Goal: Communication & Community: Answer question/provide support

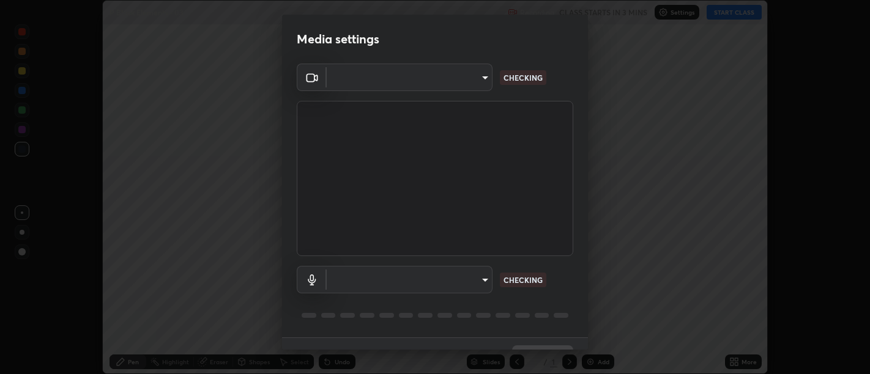
scroll to position [374, 869]
type input "d9b519daceb8a772394af6ea8e45353be5bbf62d8cb1cf3345c472de64055974"
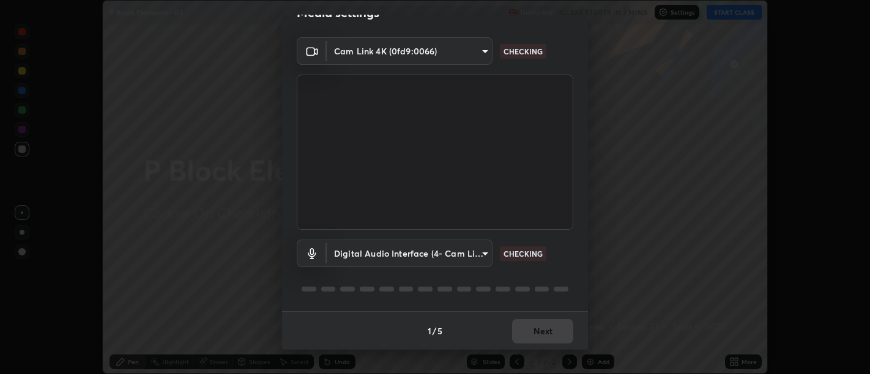
click at [458, 254] on body "Erase all P Block Elements - 03 Recording CLASS STARTS IN 2 MINS Settings START…" at bounding box center [435, 187] width 870 height 374
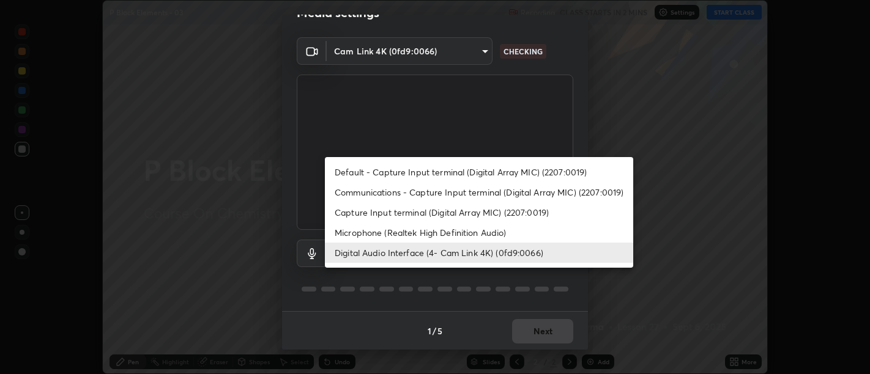
click at [463, 198] on li "Communications - Capture Input terminal (Digital Array MIC) (2207:0019)" at bounding box center [479, 192] width 308 height 20
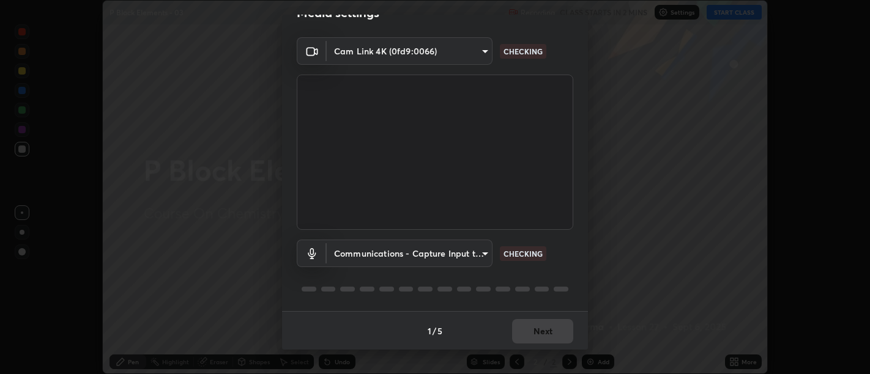
click at [429, 251] on body "Erase all P Block Elements - 03 Recording CLASS STARTS IN 2 MINS Settings START…" at bounding box center [435, 187] width 870 height 374
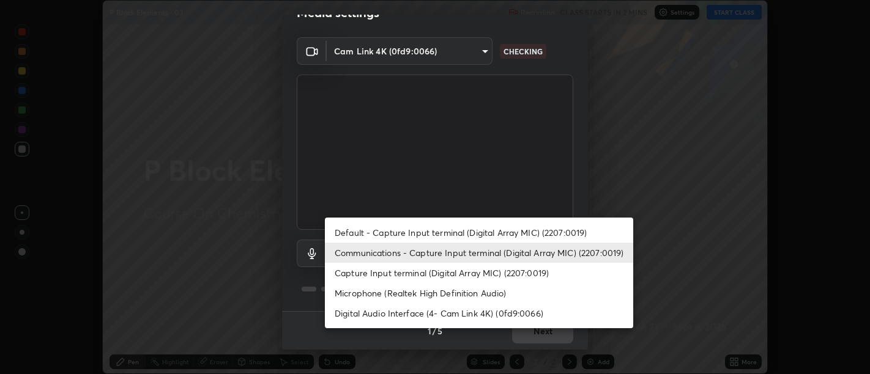
click at [435, 314] on li "Digital Audio Interface (4- Cam Link 4K) (0fd9:0066)" at bounding box center [479, 313] width 308 height 20
type input "5912877718746b52c0806f9022d40e7bdc2f1b37034d74c7cf9e990fd38ad14d"
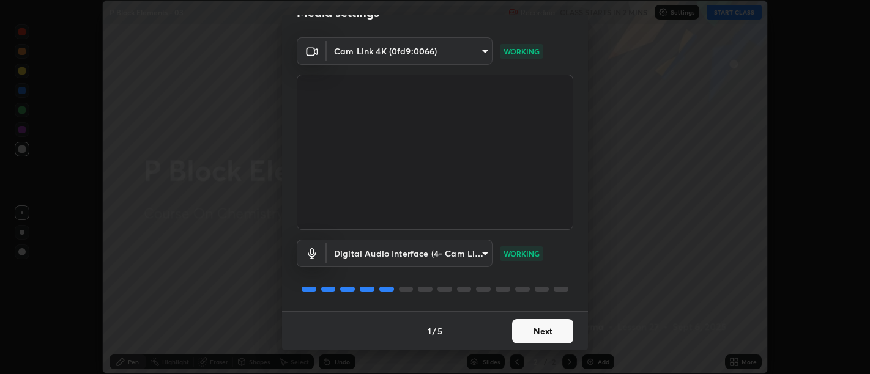
click at [558, 335] on button "Next" at bounding box center [542, 331] width 61 height 24
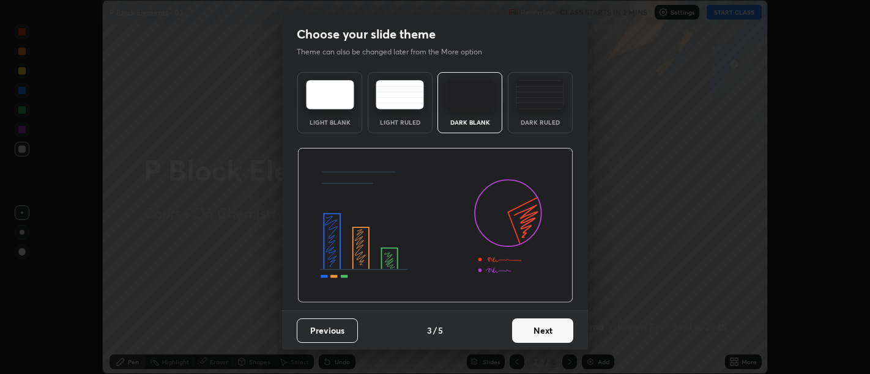
click at [556, 334] on button "Next" at bounding box center [542, 331] width 61 height 24
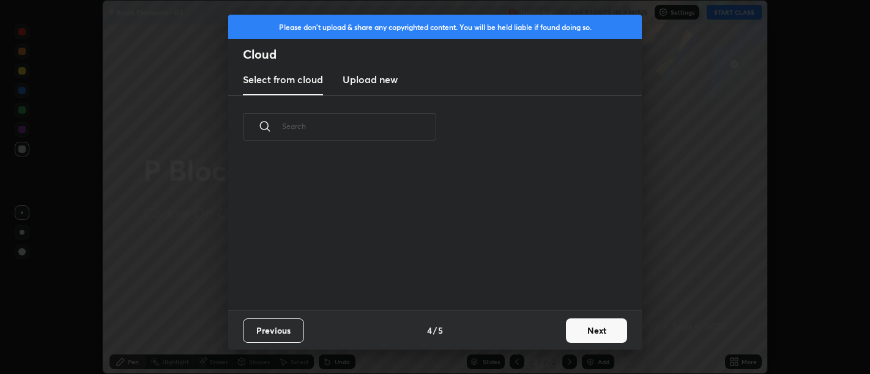
click at [551, 339] on div "Previous 4 / 5 Next" at bounding box center [434, 330] width 413 height 39
click at [575, 332] on button "Next" at bounding box center [596, 331] width 61 height 24
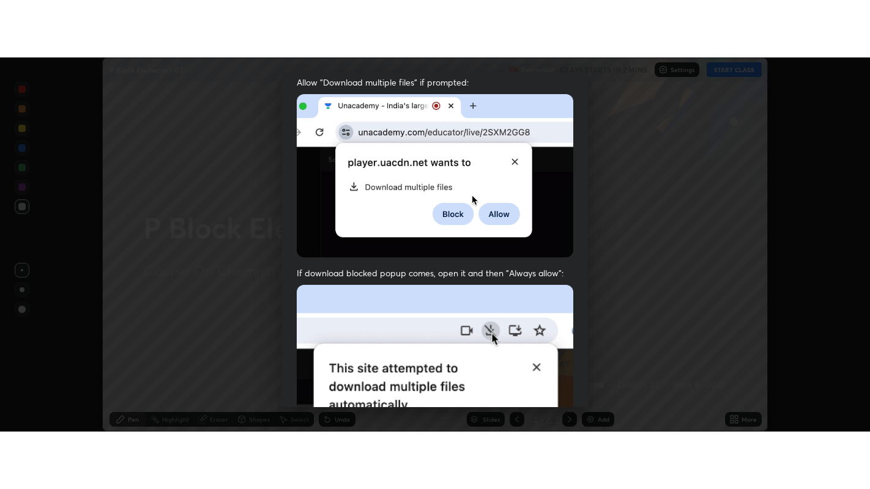
scroll to position [276, 0]
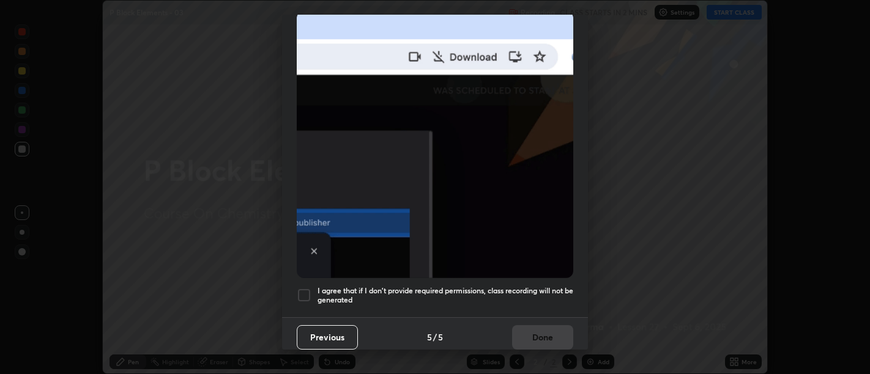
click at [551, 297] on h5 "I agree that if I don't provide required permissions, class recording will not …" at bounding box center [445, 295] width 256 height 19
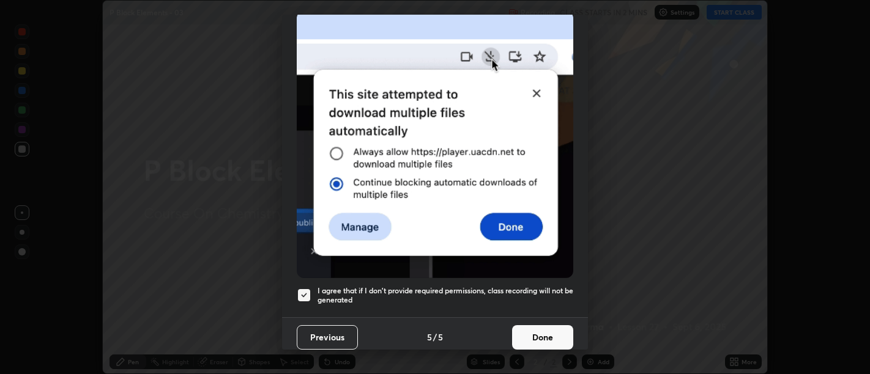
click at [546, 330] on button "Done" at bounding box center [542, 337] width 61 height 24
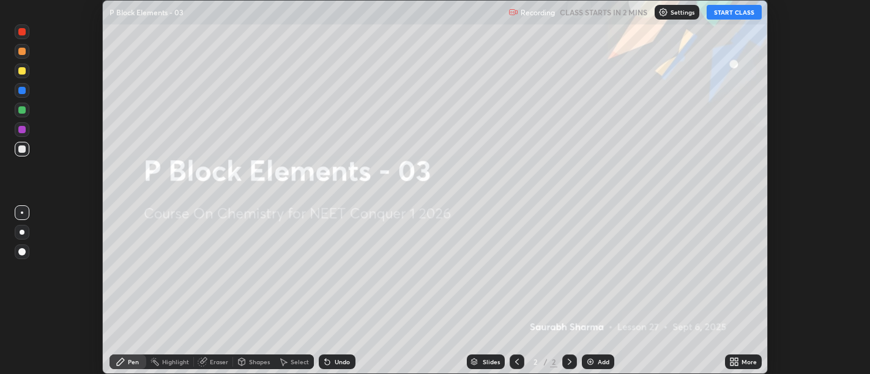
click at [736, 359] on icon at bounding box center [736, 359] width 3 height 3
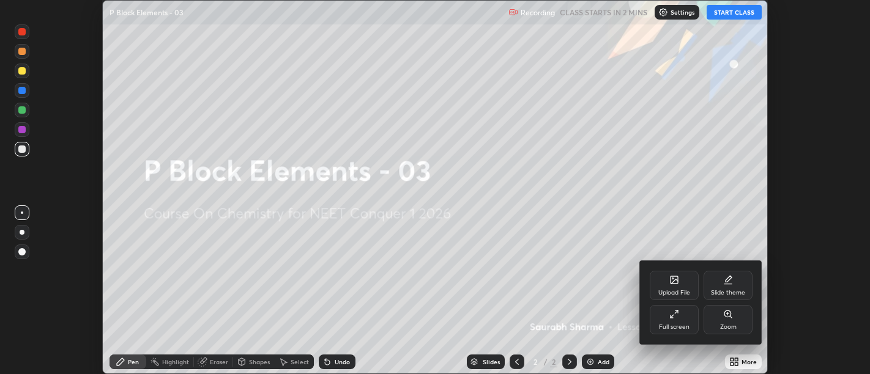
click at [669, 328] on div "Full screen" at bounding box center [674, 327] width 31 height 6
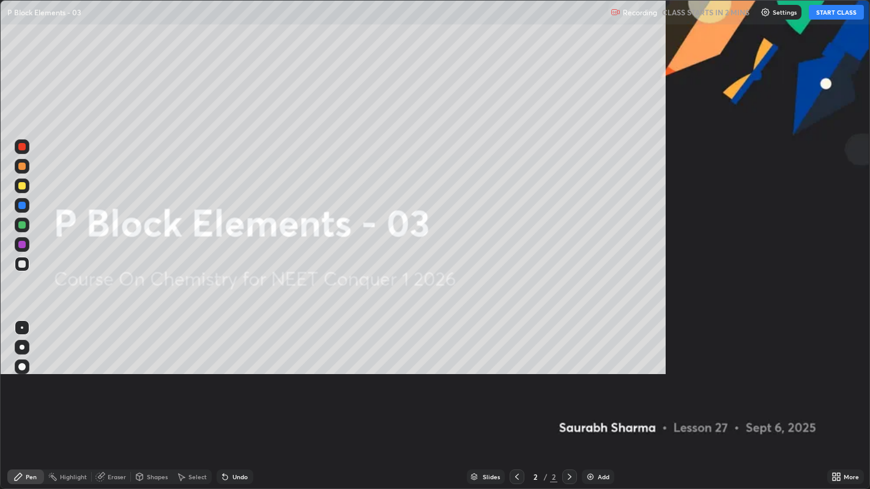
scroll to position [489, 870]
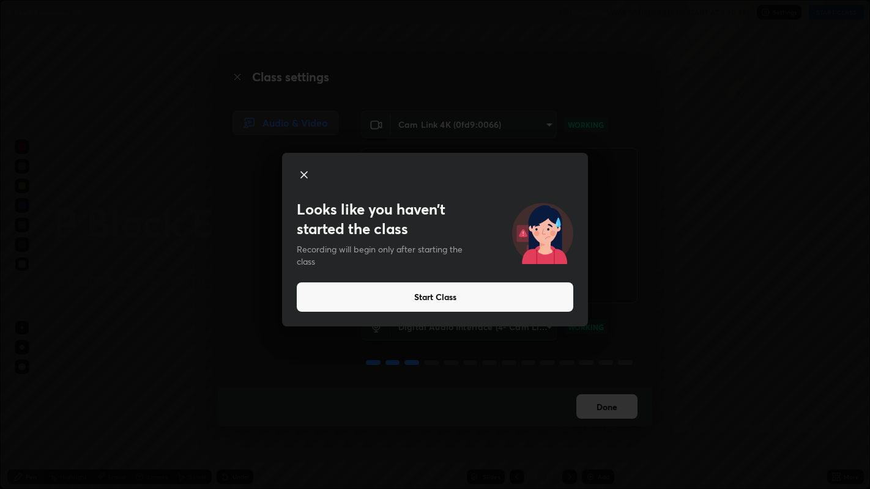
click at [553, 290] on button "Start Class" at bounding box center [435, 297] width 276 height 29
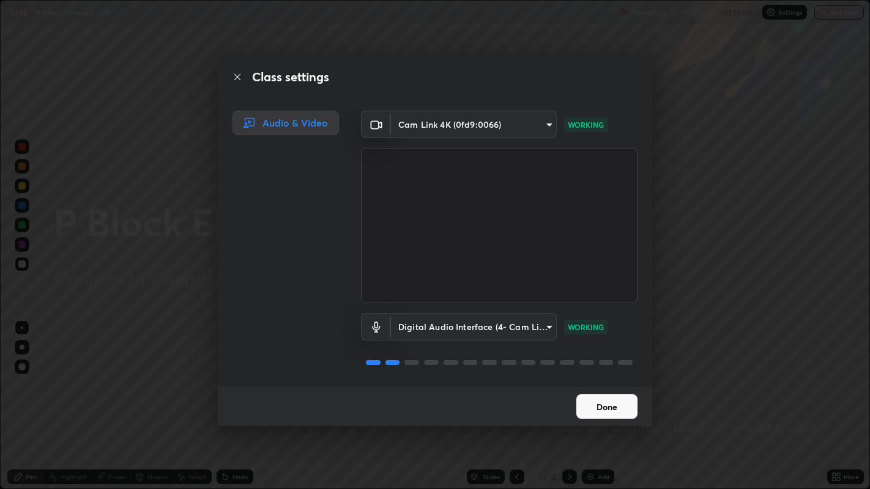
click at [609, 374] on button "Done" at bounding box center [606, 407] width 61 height 24
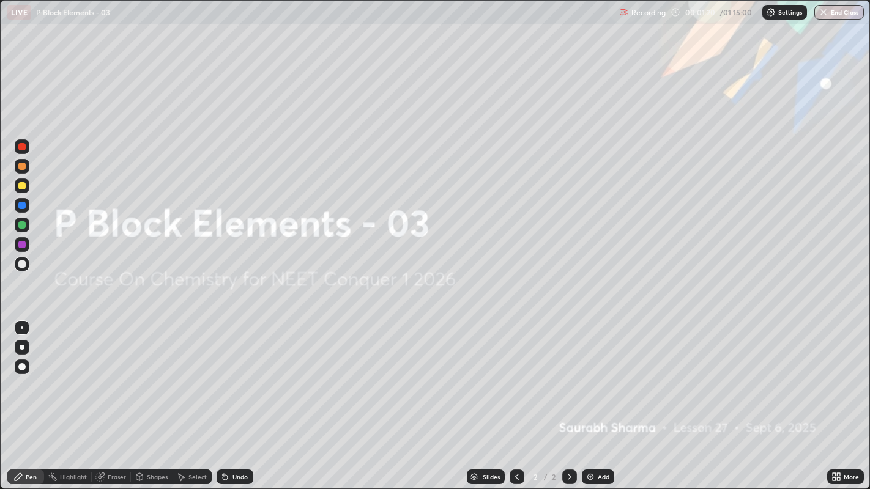
click at [610, 374] on div "Add" at bounding box center [598, 477] width 32 height 15
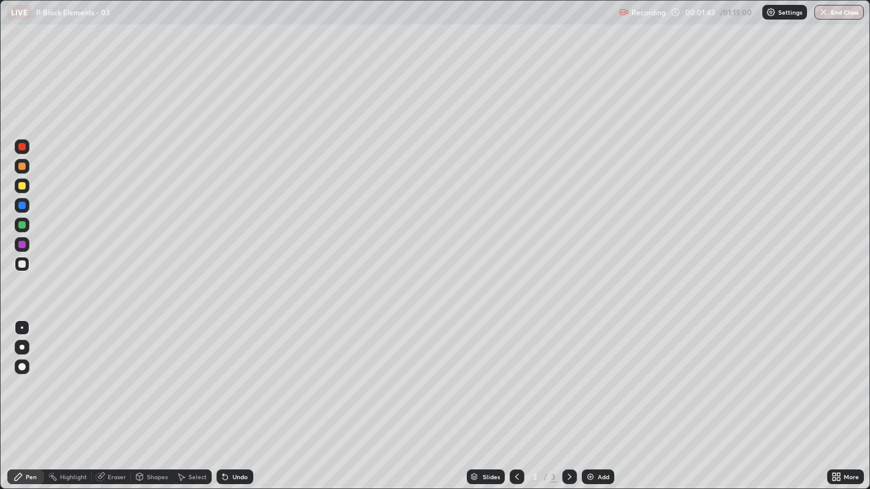
click at [235, 374] on div "Undo" at bounding box center [235, 477] width 37 height 15
click at [113, 374] on div "Eraser" at bounding box center [117, 477] width 18 height 6
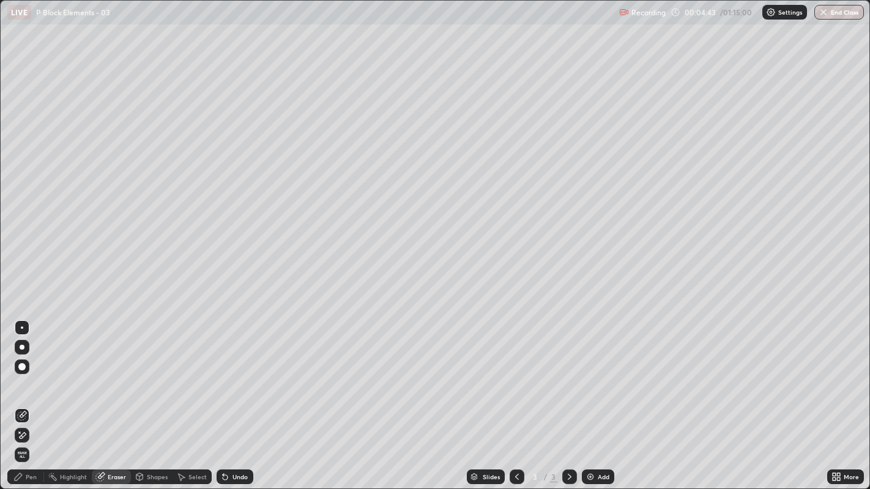
click at [31, 374] on div "Pen" at bounding box center [31, 477] width 11 height 6
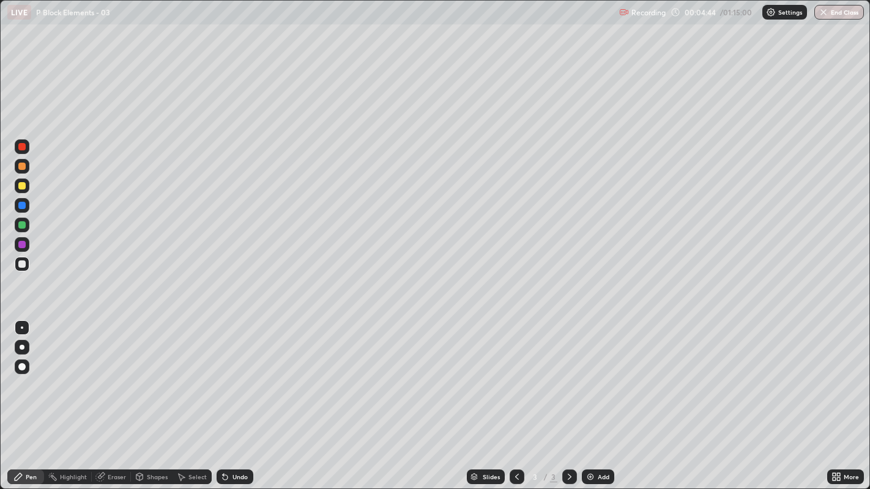
click at [21, 187] on div at bounding box center [21, 185] width 7 height 7
click at [20, 265] on div at bounding box center [21, 264] width 7 height 7
click at [143, 374] on div "Shapes" at bounding box center [152, 477] width 42 height 15
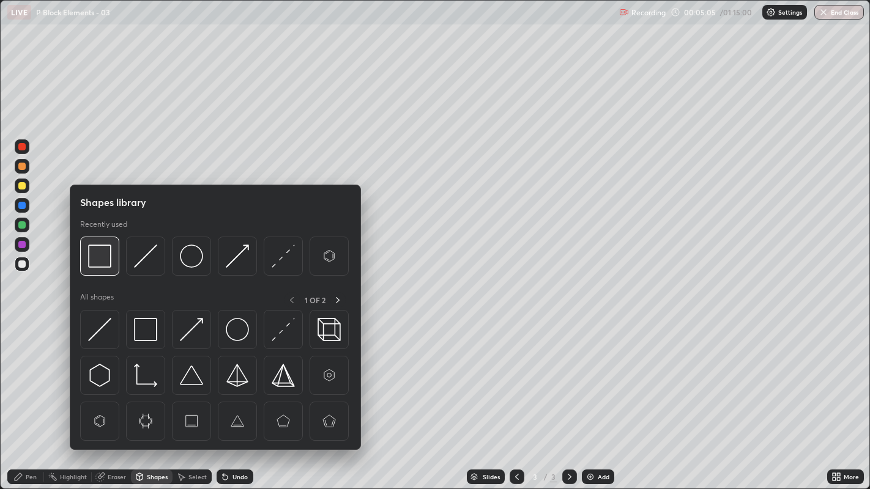
click at [102, 259] on img at bounding box center [99, 256] width 23 height 23
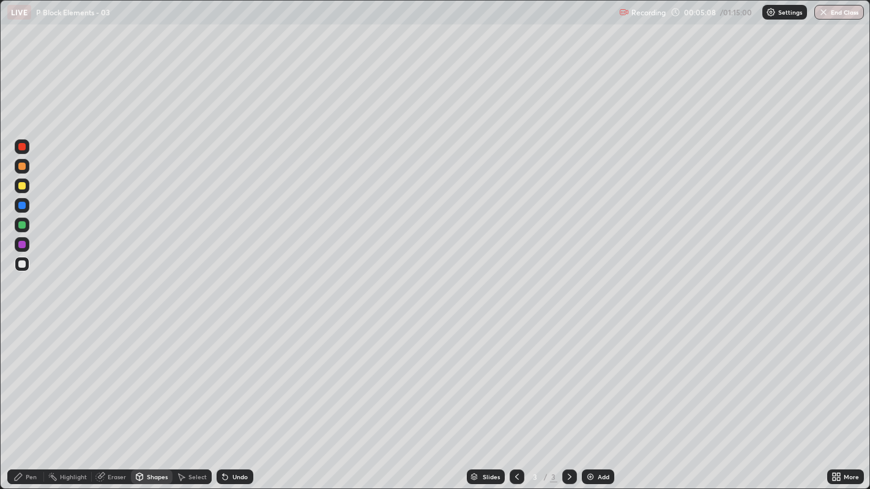
click at [229, 374] on div "Undo" at bounding box center [235, 477] width 37 height 15
click at [235, 374] on div "Undo" at bounding box center [235, 477] width 37 height 15
click at [26, 374] on div "Pen" at bounding box center [25, 477] width 37 height 15
click at [138, 374] on icon at bounding box center [139, 476] width 7 height 2
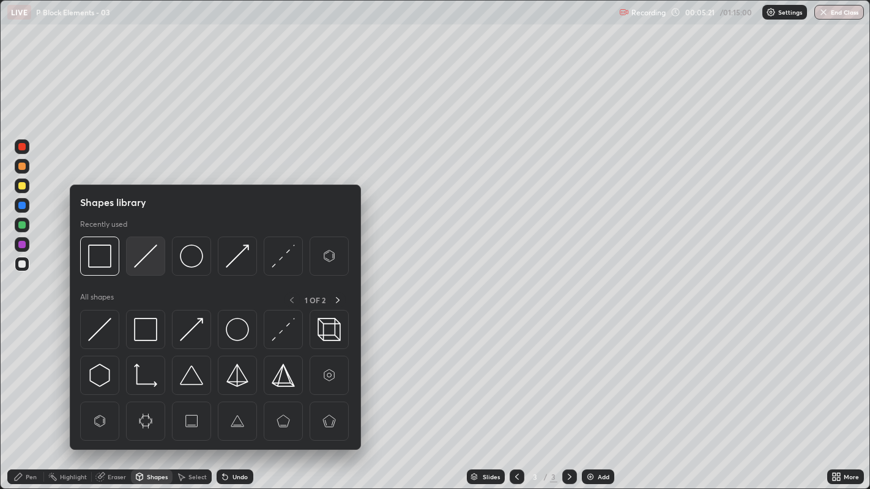
click at [145, 257] on img at bounding box center [145, 256] width 23 height 23
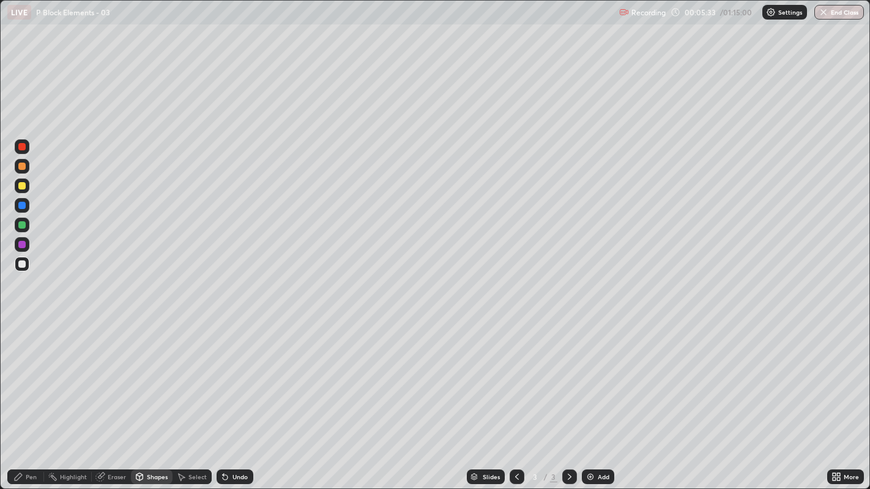
click at [35, 374] on div "Pen" at bounding box center [25, 477] width 37 height 15
click at [152, 374] on div "Shapes" at bounding box center [157, 477] width 21 height 6
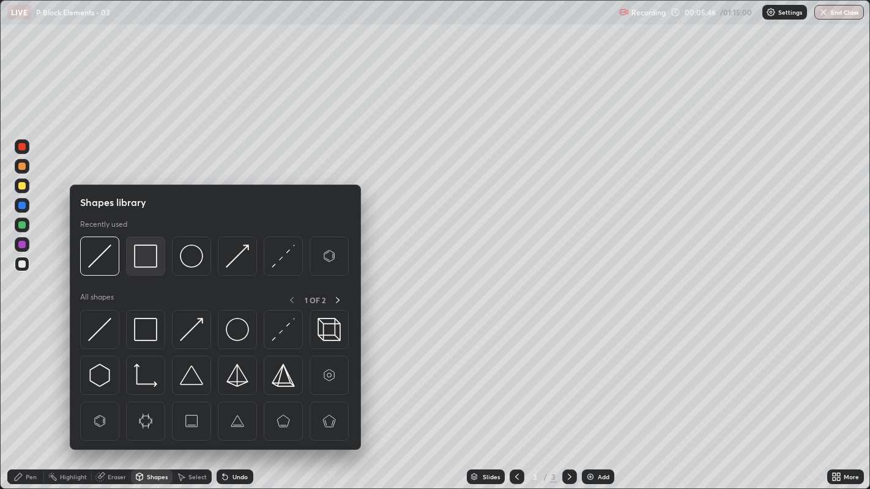
click at [143, 266] on img at bounding box center [145, 256] width 23 height 23
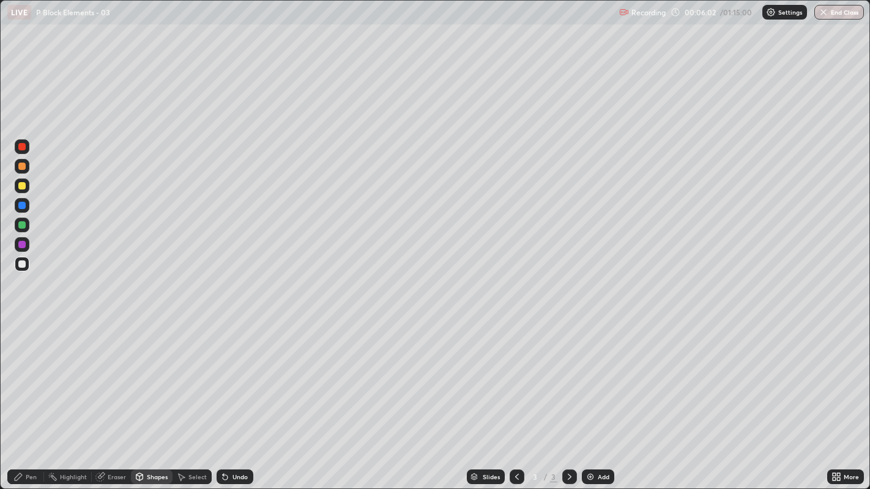
click at [234, 374] on div "Undo" at bounding box center [235, 477] width 37 height 15
click at [31, 374] on div "Pen" at bounding box center [31, 477] width 11 height 6
click at [177, 374] on div "Select" at bounding box center [191, 477] width 39 height 15
click at [161, 354] on div "0 ° Undo Copy Duplicate Duplicate to new slide Delete" at bounding box center [435, 245] width 869 height 489
click at [29, 374] on div "Pen" at bounding box center [25, 477] width 37 height 15
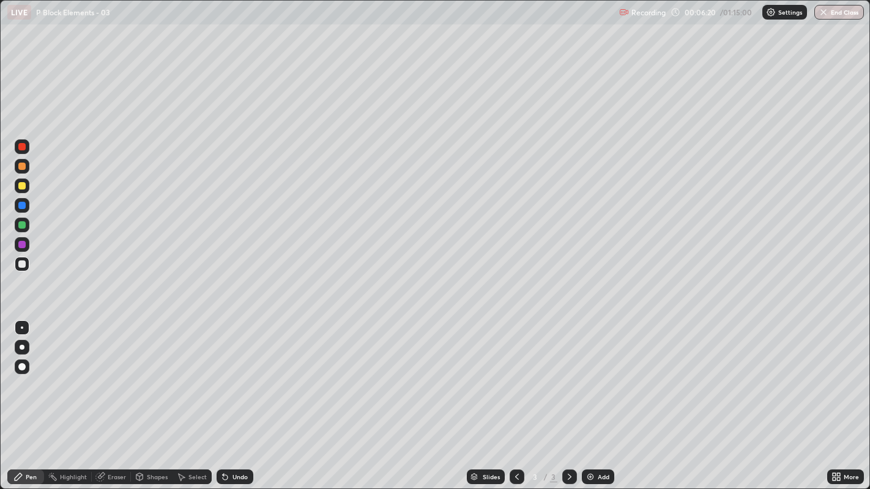
click at [102, 374] on icon at bounding box center [100, 477] width 8 height 8
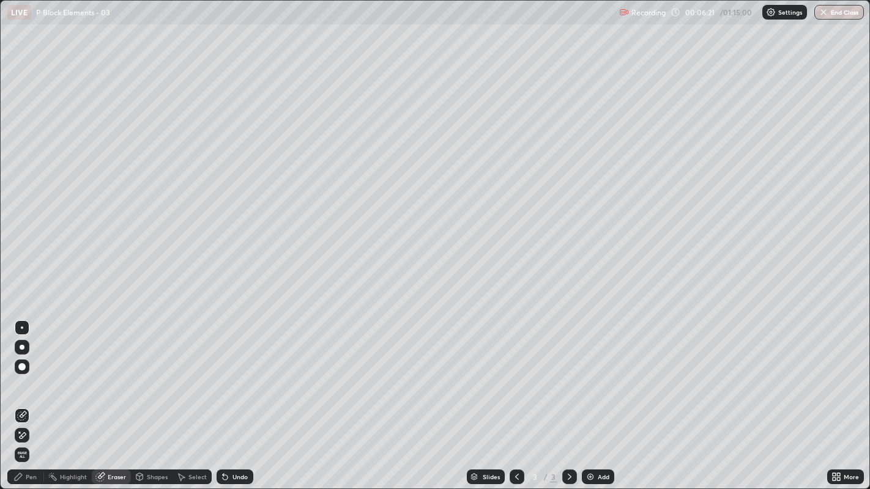
click at [23, 374] on icon at bounding box center [23, 435] width 7 height 6
click at [223, 374] on icon at bounding box center [223, 474] width 1 height 1
click at [229, 374] on div "Undo" at bounding box center [235, 477] width 37 height 15
click at [31, 374] on div "Pen" at bounding box center [31, 477] width 11 height 6
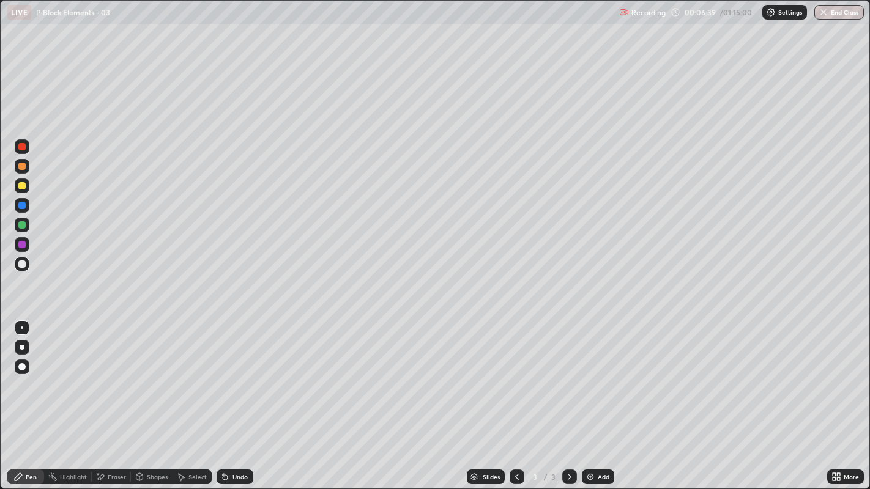
click at [235, 374] on div "Undo" at bounding box center [239, 477] width 15 height 6
click at [187, 374] on div "Select" at bounding box center [191, 477] width 39 height 15
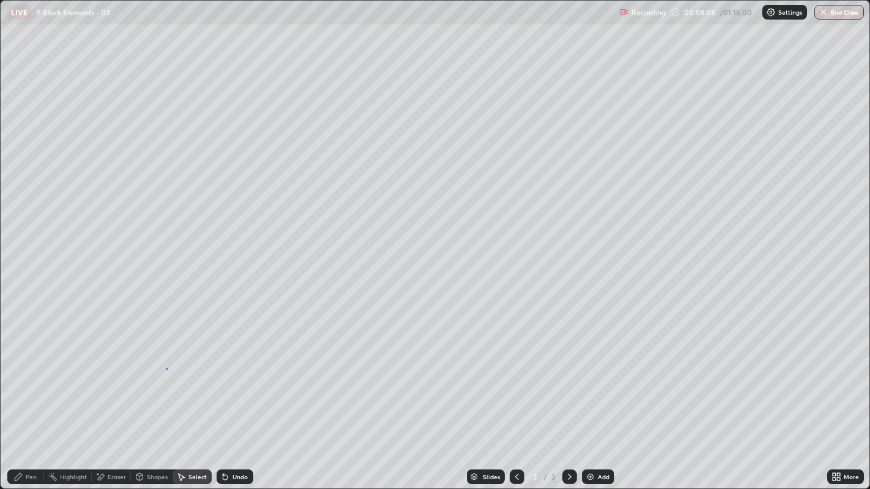
click at [166, 368] on div "0 ° Undo Copy Duplicate Duplicate to new slide Delete" at bounding box center [435, 245] width 869 height 489
click at [29, 374] on div "Pen" at bounding box center [31, 477] width 11 height 6
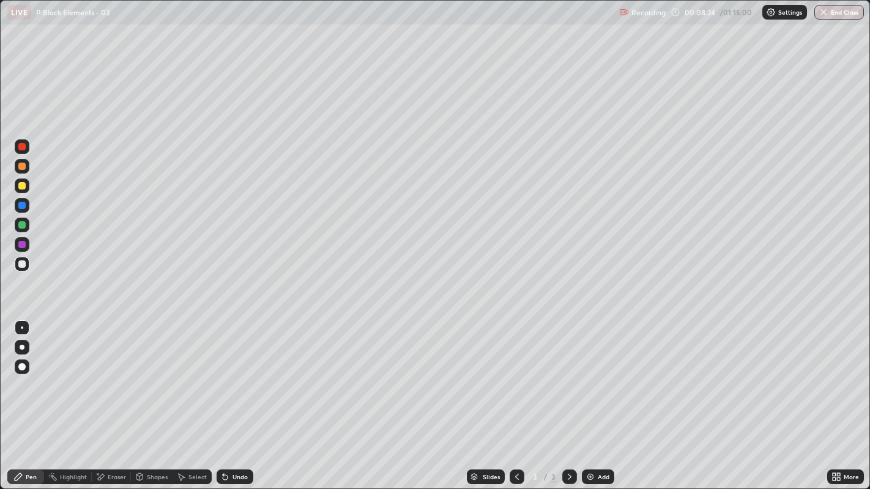
click at [236, 374] on div "Undo" at bounding box center [239, 477] width 15 height 6
click at [229, 374] on div "Undo" at bounding box center [235, 477] width 37 height 15
click at [26, 184] on div at bounding box center [22, 186] width 15 height 15
click at [28, 263] on div at bounding box center [22, 264] width 15 height 15
click at [98, 374] on div "Eraser" at bounding box center [111, 477] width 39 height 15
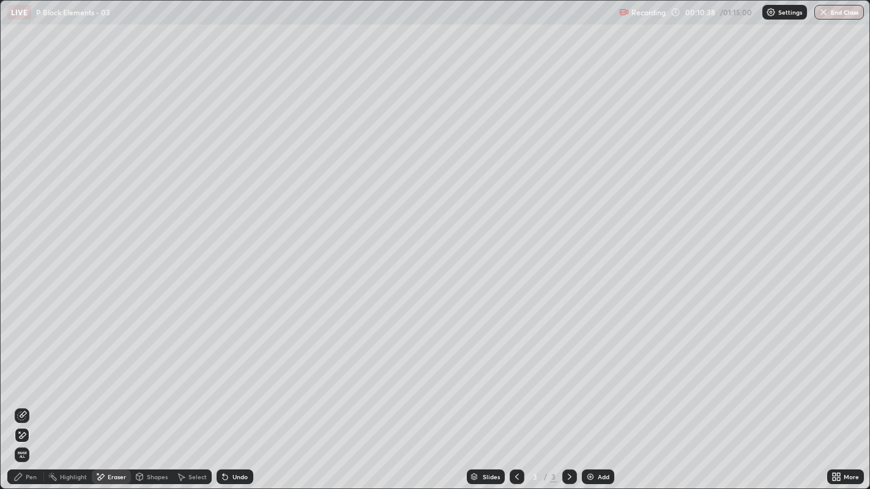
click at [23, 374] on icon at bounding box center [22, 416] width 10 height 10
click at [240, 374] on div "Undo" at bounding box center [239, 477] width 15 height 6
click at [27, 374] on div "Pen" at bounding box center [25, 477] width 37 height 15
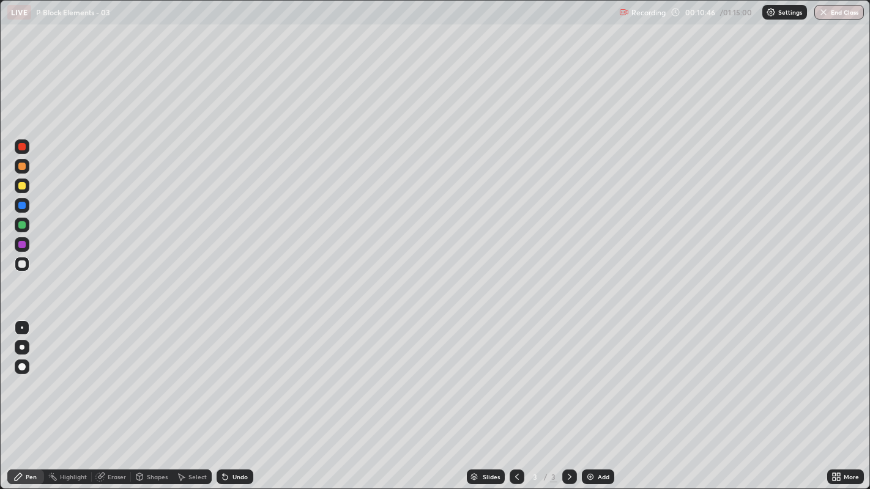
click at [21, 187] on div at bounding box center [21, 185] width 7 height 7
click at [150, 374] on div "Shapes" at bounding box center [152, 477] width 42 height 15
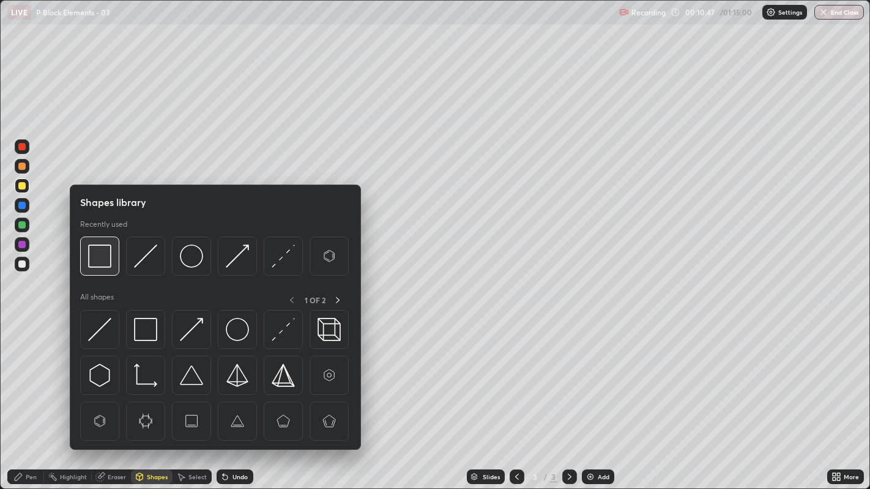
click at [97, 253] on img at bounding box center [99, 256] width 23 height 23
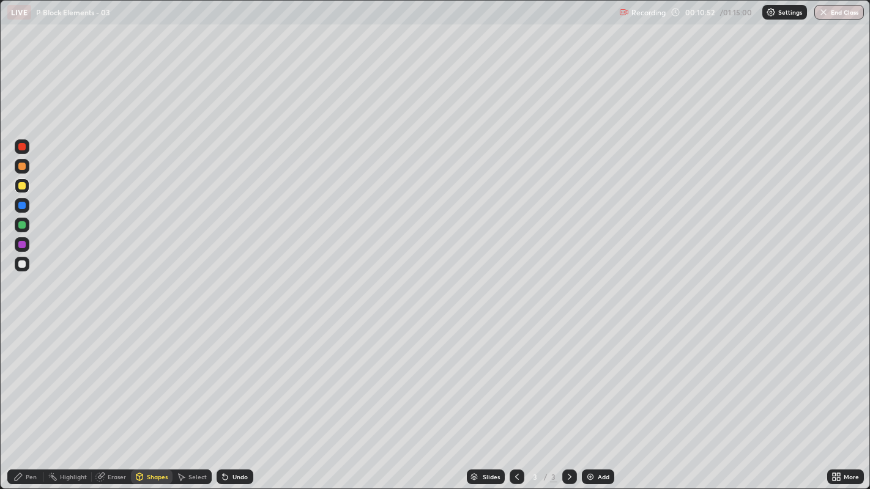
click at [26, 374] on div "Pen" at bounding box center [31, 477] width 11 height 6
click at [28, 374] on div "Pen" at bounding box center [31, 477] width 11 height 6
click at [29, 374] on div "Pen" at bounding box center [31, 477] width 11 height 6
click at [21, 267] on div at bounding box center [21, 264] width 7 height 7
click at [601, 374] on div "Add" at bounding box center [604, 477] width 12 height 6
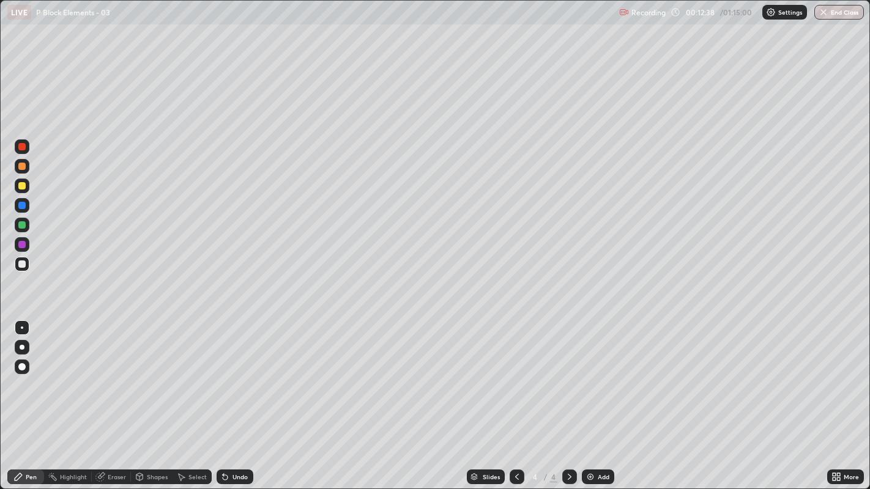
click at [223, 374] on icon at bounding box center [225, 477] width 5 height 5
click at [179, 374] on icon at bounding box center [182, 477] width 7 height 7
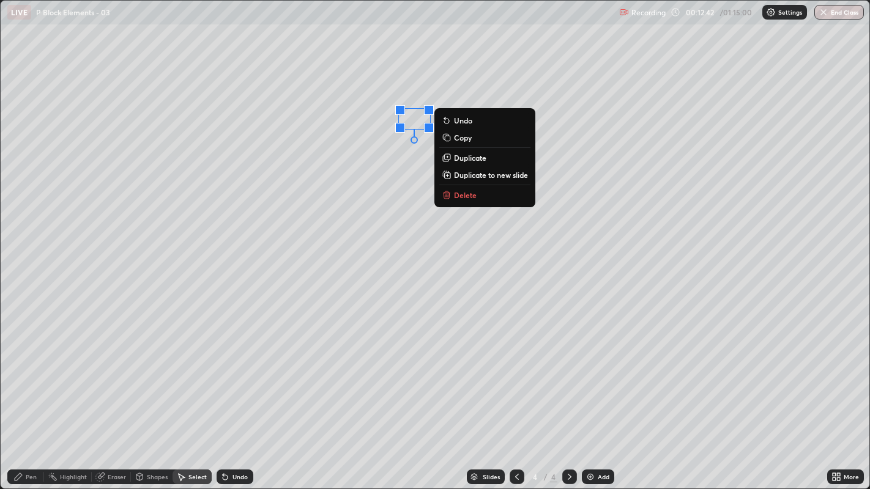
click at [329, 187] on div "0 ° Undo Copy Duplicate Duplicate to new slide Delete" at bounding box center [435, 245] width 869 height 489
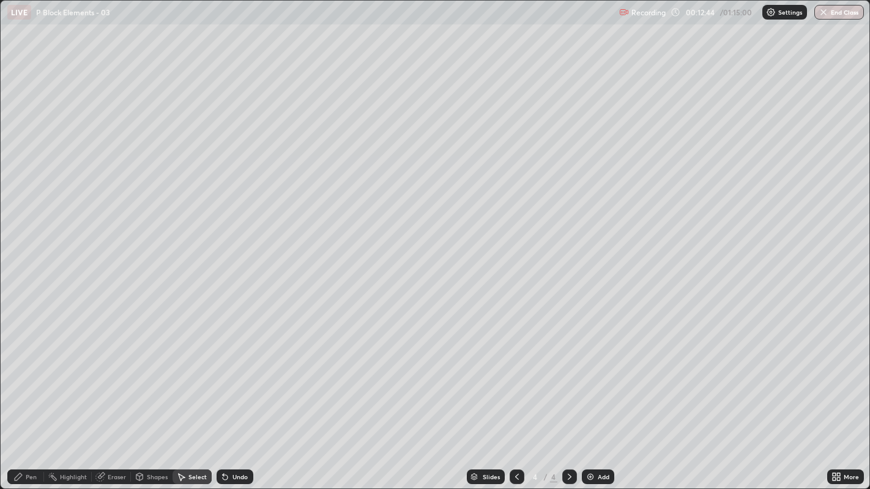
click at [37, 374] on div "Pen" at bounding box center [25, 477] width 37 height 15
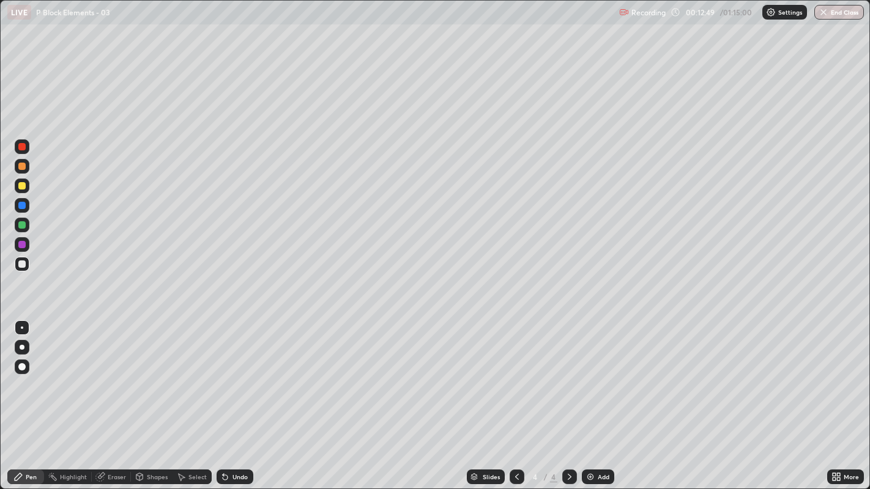
click at [23, 186] on div at bounding box center [21, 185] width 7 height 7
click at [243, 374] on div "Undo" at bounding box center [239, 477] width 15 height 6
click at [244, 374] on div "Undo" at bounding box center [235, 477] width 37 height 15
click at [223, 374] on icon at bounding box center [223, 474] width 1 height 1
click at [223, 374] on icon at bounding box center [225, 477] width 5 height 5
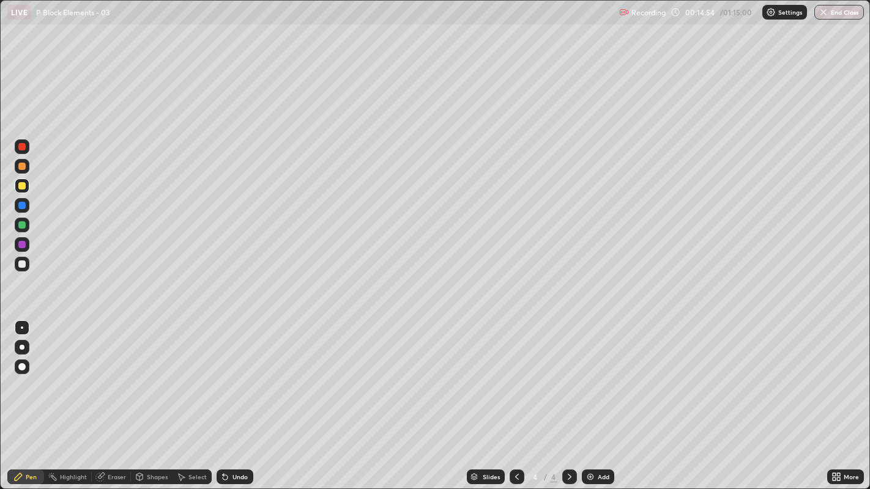
click at [225, 374] on icon at bounding box center [225, 477] width 5 height 5
click at [223, 374] on icon at bounding box center [225, 477] width 5 height 5
click at [224, 374] on icon at bounding box center [225, 477] width 5 height 5
click at [223, 374] on icon at bounding box center [225, 477] width 5 height 5
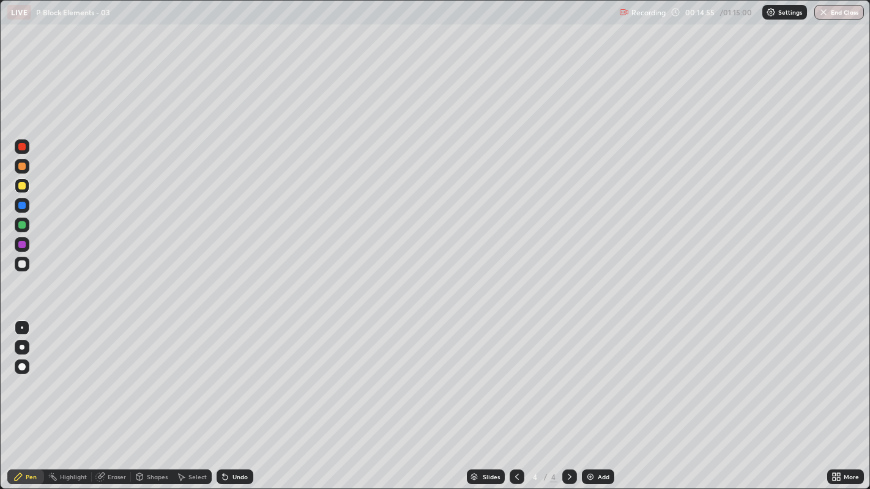
click at [223, 374] on icon at bounding box center [225, 477] width 5 height 5
click at [225, 374] on icon at bounding box center [225, 477] width 5 height 5
click at [223, 374] on icon at bounding box center [225, 477] width 5 height 5
click at [515, 374] on icon at bounding box center [517, 477] width 10 height 10
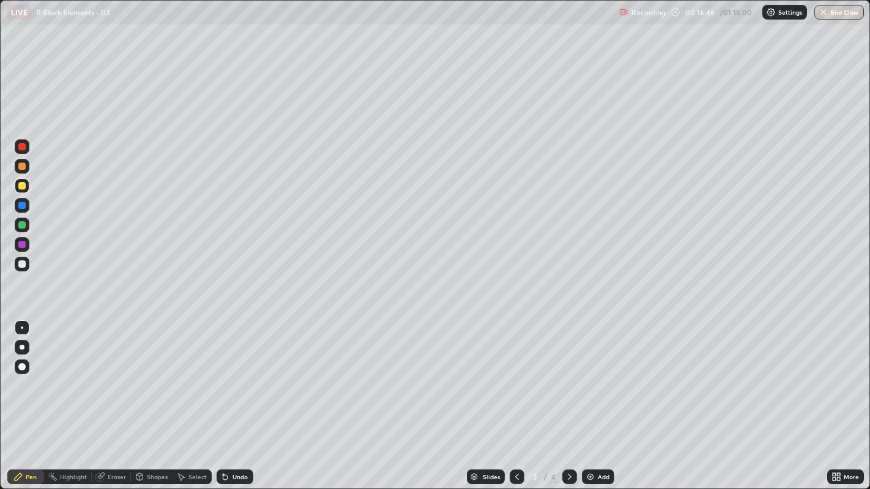
click at [568, 374] on icon at bounding box center [570, 477] width 10 height 10
click at [27, 264] on div at bounding box center [22, 264] width 15 height 15
click at [208, 374] on div "Select" at bounding box center [191, 477] width 39 height 15
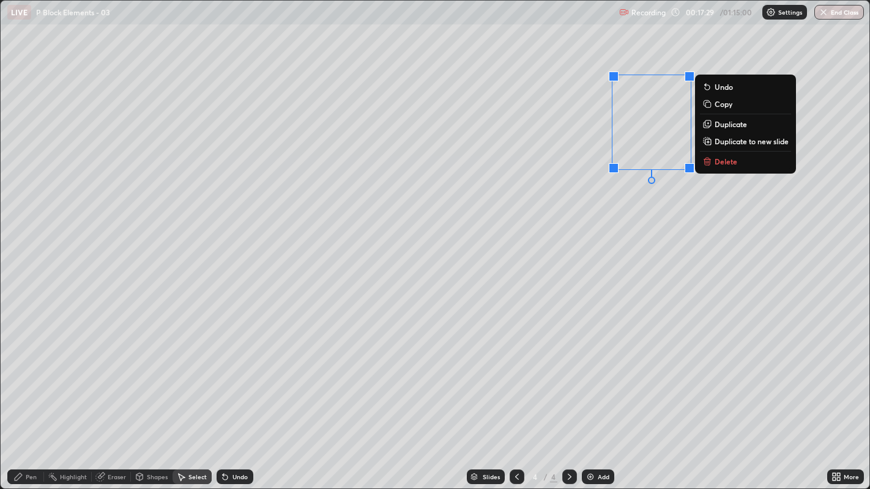
click at [743, 162] on button "Delete" at bounding box center [745, 161] width 91 height 15
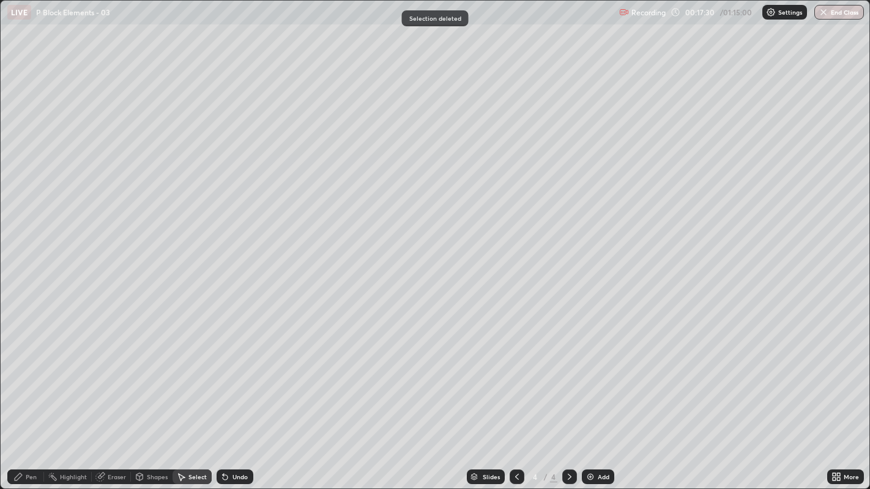
click at [28, 374] on div "Pen" at bounding box center [31, 477] width 11 height 6
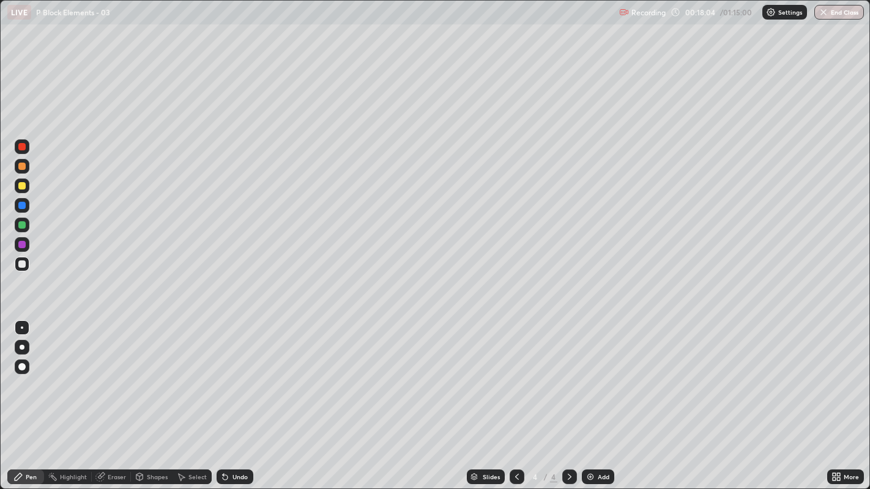
click at [69, 374] on div "Highlight" at bounding box center [68, 477] width 48 height 15
click at [53, 374] on rect at bounding box center [54, 478] width 6 height 6
click at [34, 374] on div "Pen" at bounding box center [31, 477] width 11 height 6
click at [229, 374] on div "Undo" at bounding box center [235, 477] width 37 height 15
click at [513, 374] on div at bounding box center [517, 477] width 15 height 15
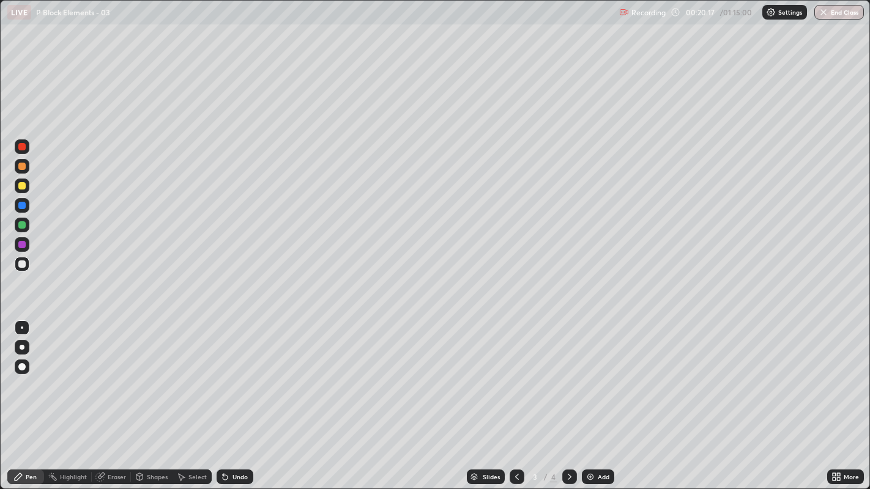
click at [66, 374] on div "Highlight" at bounding box center [68, 477] width 48 height 15
click at [33, 374] on div "Pen" at bounding box center [31, 477] width 11 height 6
click at [245, 374] on div "Undo" at bounding box center [239, 477] width 15 height 6
click at [62, 374] on div "Highlight" at bounding box center [68, 477] width 48 height 15
click at [568, 374] on icon at bounding box center [570, 477] width 10 height 10
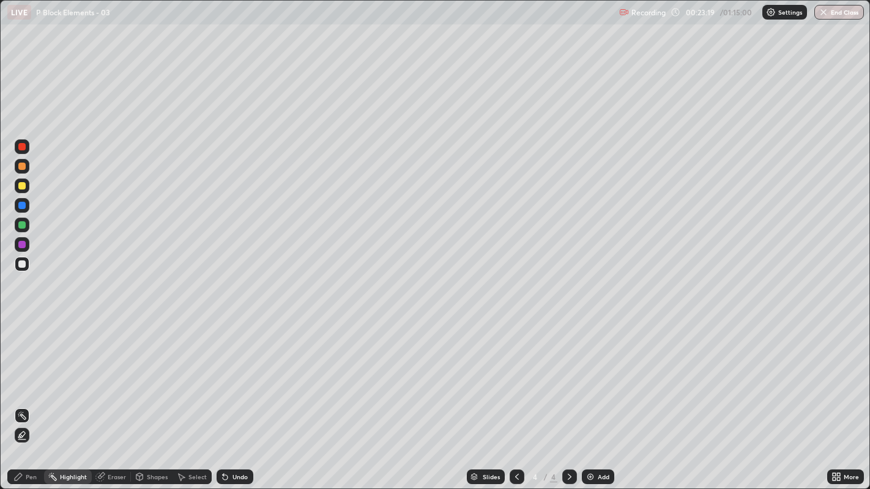
click at [514, 374] on icon at bounding box center [517, 477] width 10 height 10
click at [29, 374] on div "Pen" at bounding box center [31, 477] width 11 height 6
click at [562, 374] on div at bounding box center [569, 477] width 15 height 15
click at [598, 374] on div "Add" at bounding box center [604, 477] width 12 height 6
click at [849, 374] on div "More" at bounding box center [845, 477] width 37 height 15
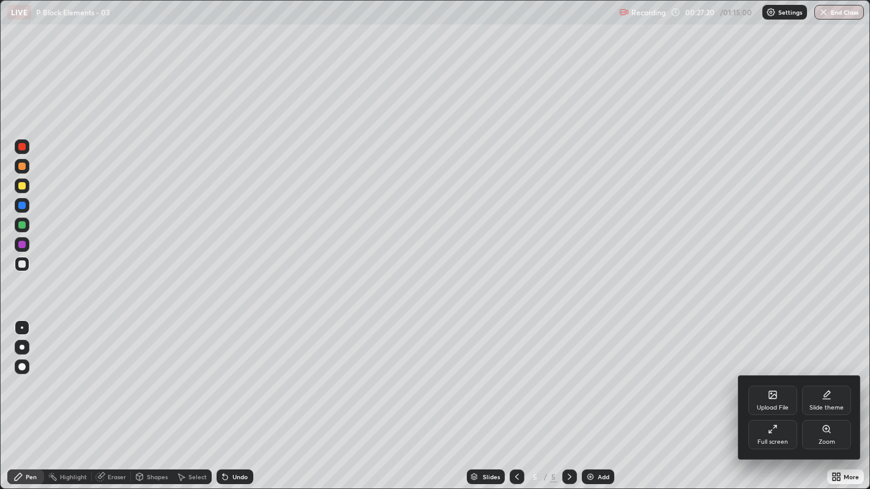
click at [779, 374] on div "Upload File" at bounding box center [773, 408] width 32 height 6
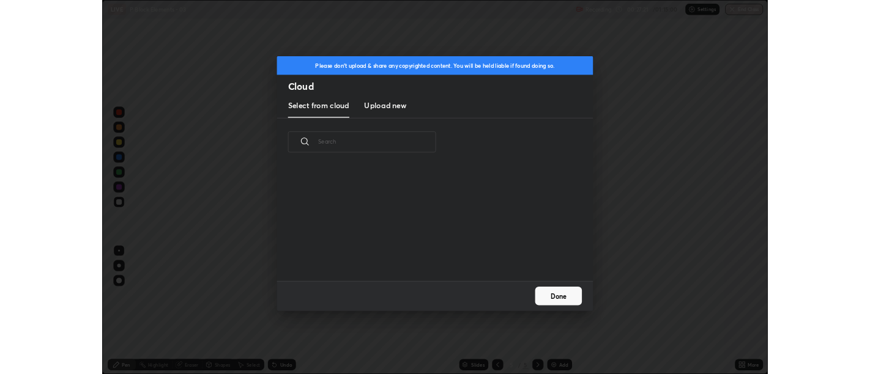
scroll to position [150, 393]
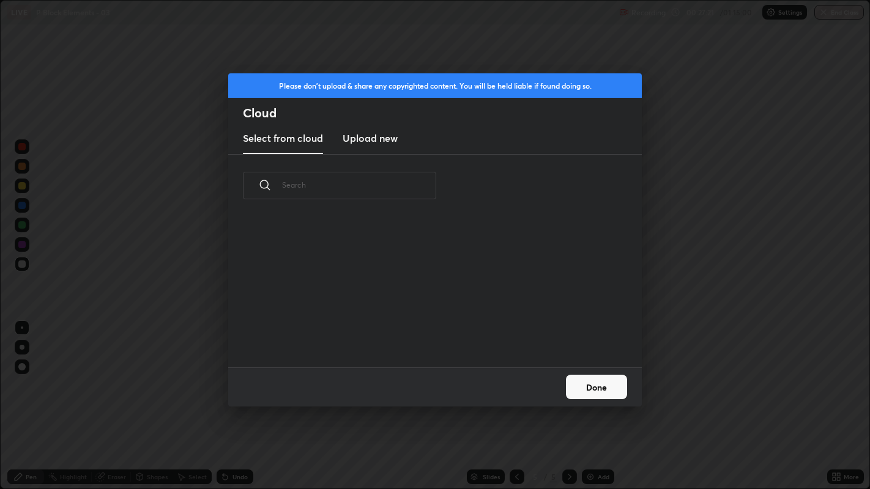
click at [374, 138] on h3 "Upload new" at bounding box center [370, 138] width 55 height 15
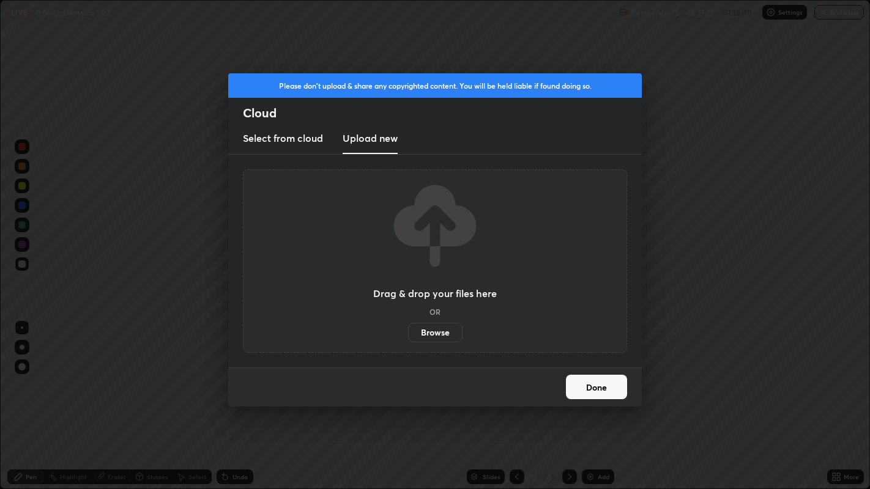
click at [426, 333] on label "Browse" at bounding box center [435, 333] width 54 height 20
click at [408, 333] on input "Browse" at bounding box center [408, 333] width 0 height 20
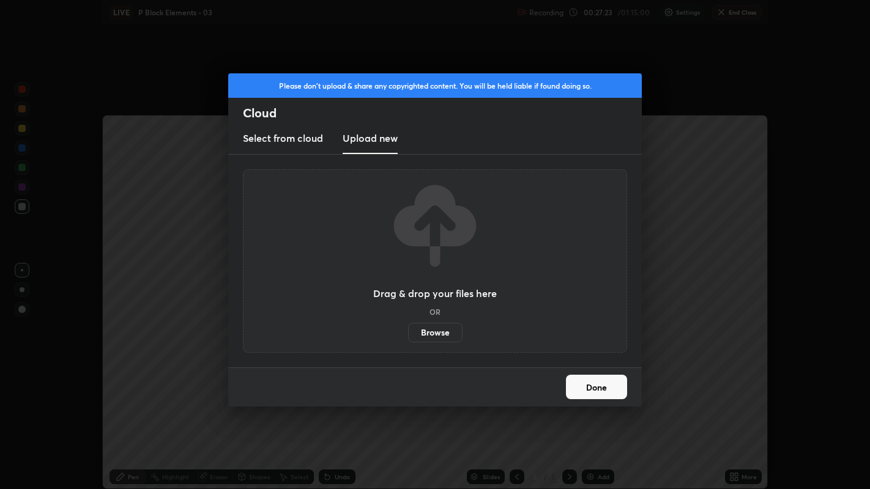
scroll to position [60793, 60297]
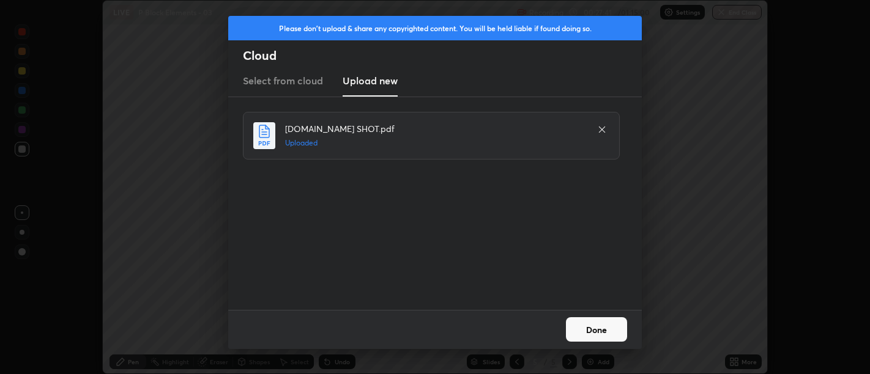
click at [610, 323] on button "Done" at bounding box center [596, 329] width 61 height 24
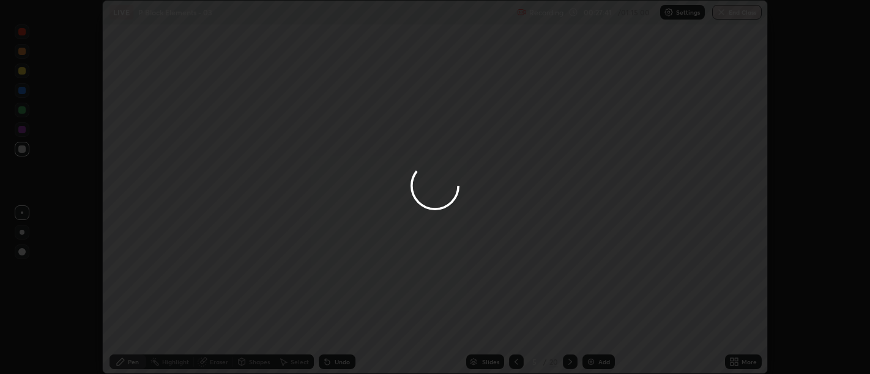
click at [736, 360] on icon at bounding box center [736, 359] width 3 height 3
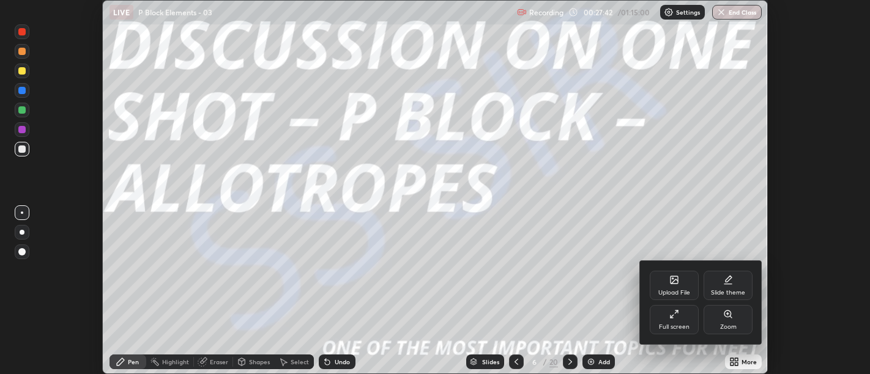
click at [679, 325] on div "Full screen" at bounding box center [674, 327] width 31 height 6
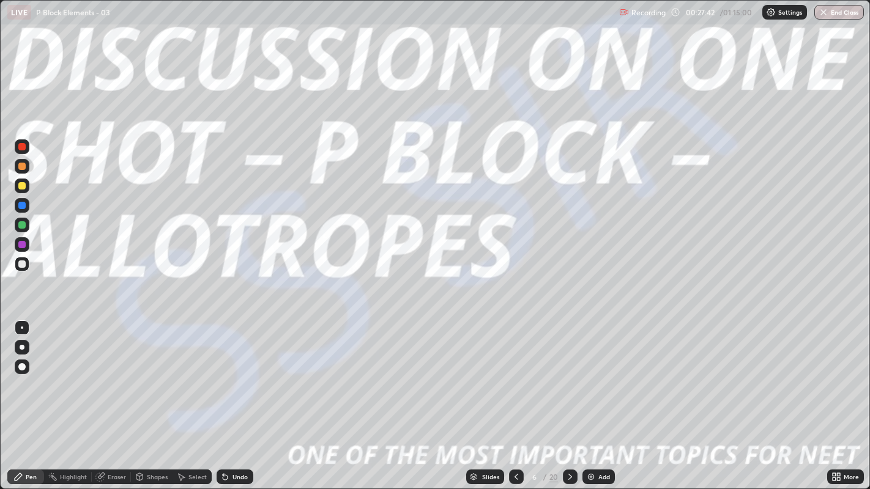
scroll to position [489, 870]
click at [488, 374] on div "Slides" at bounding box center [490, 477] width 17 height 6
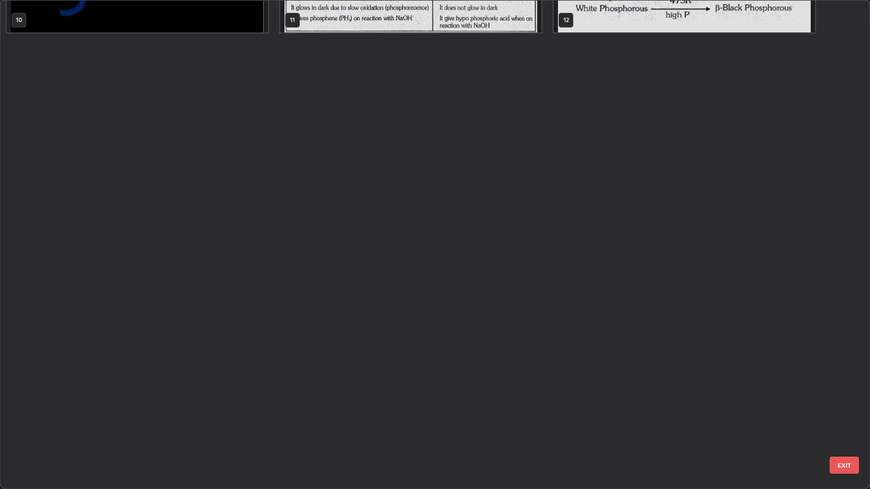
scroll to position [0, 0]
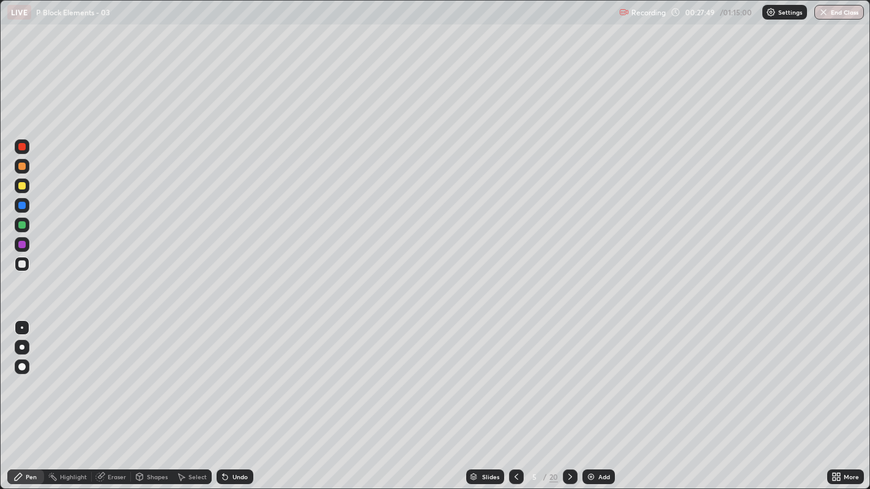
click at [570, 374] on icon at bounding box center [570, 477] width 10 height 10
click at [569, 374] on icon at bounding box center [570, 477] width 4 height 6
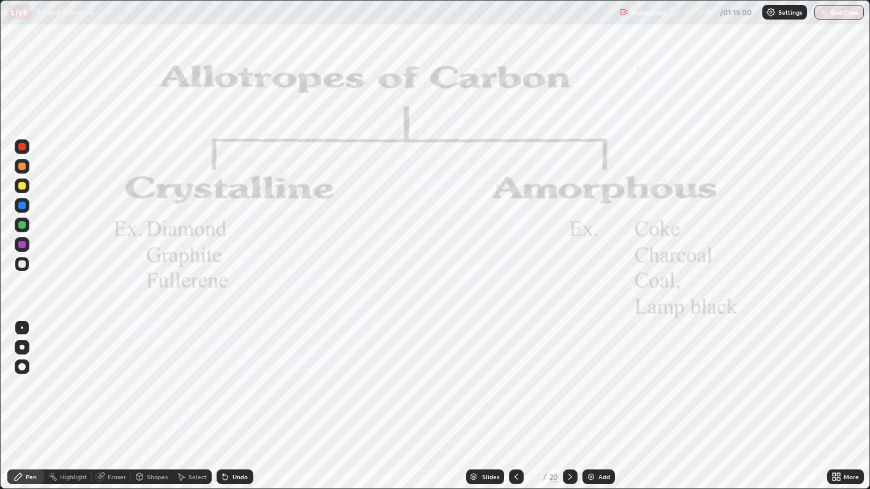
click at [569, 374] on icon at bounding box center [570, 477] width 10 height 10
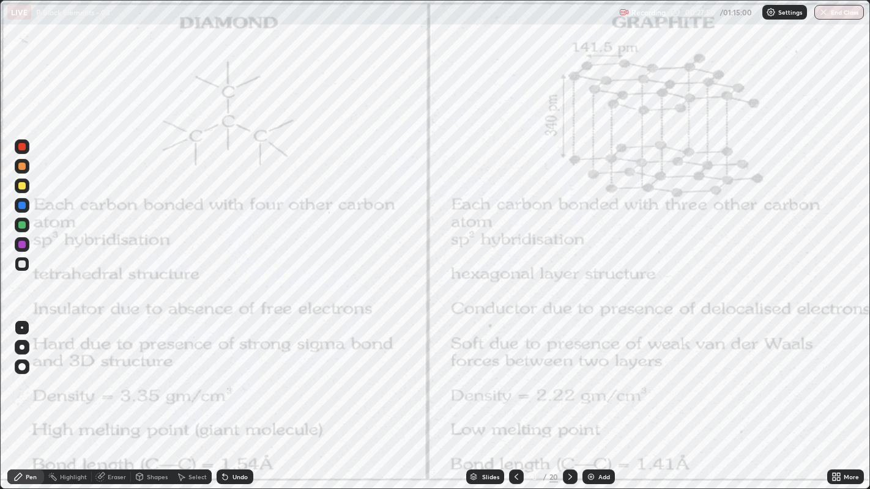
click at [563, 374] on div at bounding box center [570, 477] width 15 height 24
click at [563, 374] on div at bounding box center [570, 477] width 15 height 15
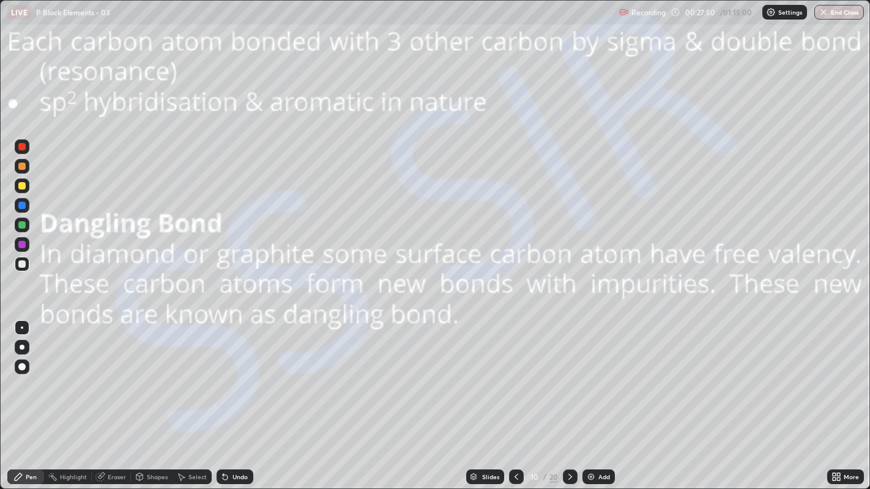
click at [565, 374] on div at bounding box center [570, 477] width 15 height 24
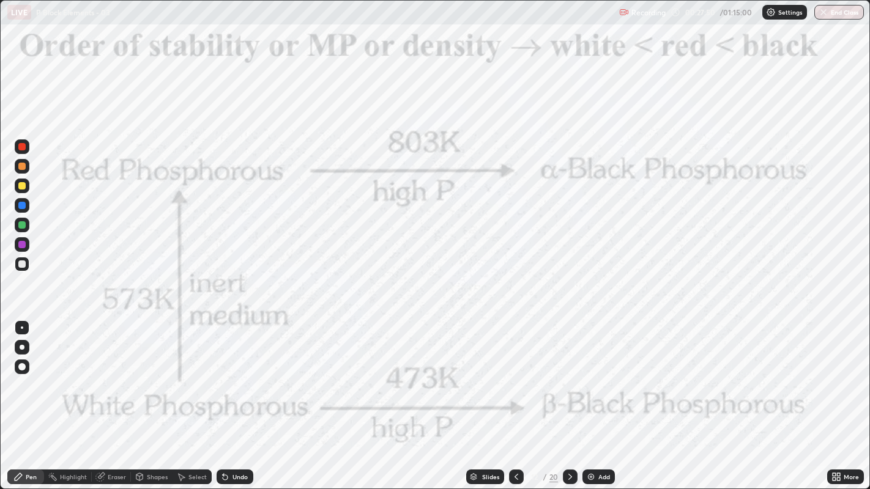
click at [566, 374] on div at bounding box center [570, 477] width 15 height 15
click at [569, 374] on icon at bounding box center [570, 477] width 10 height 10
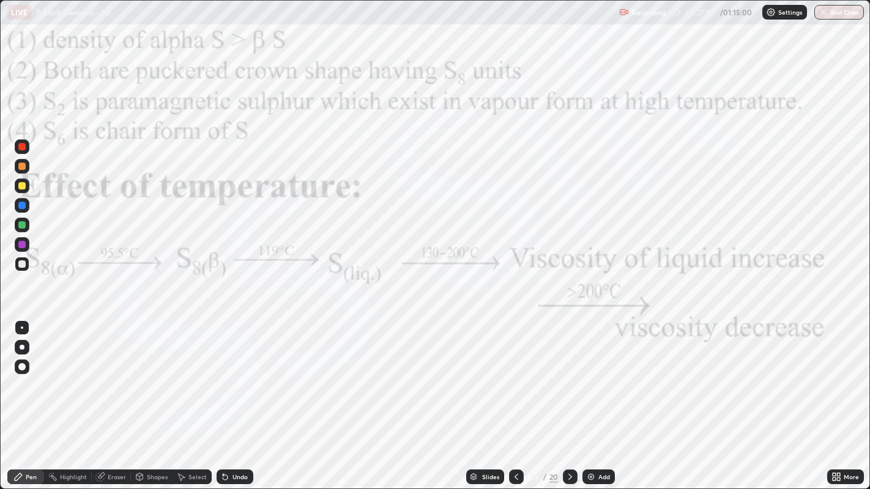
click at [570, 374] on icon at bounding box center [570, 477] width 10 height 10
click at [568, 374] on icon at bounding box center [570, 477] width 10 height 10
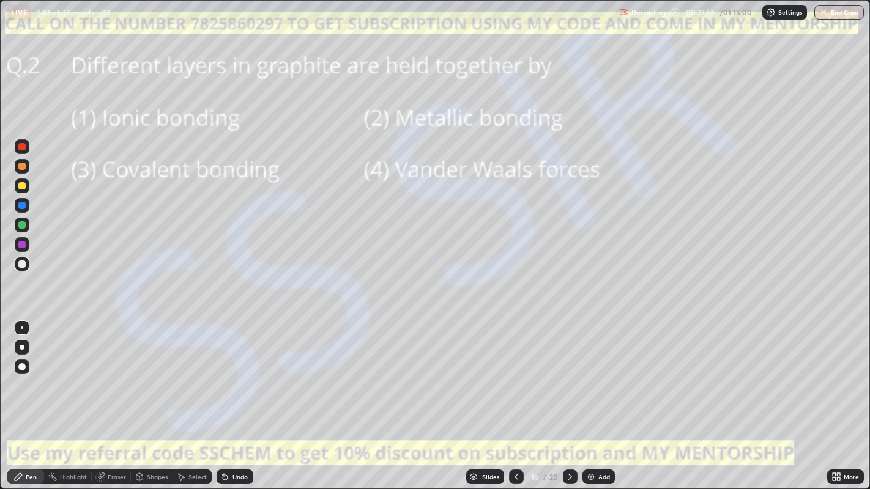
click at [569, 374] on icon at bounding box center [570, 477] width 10 height 10
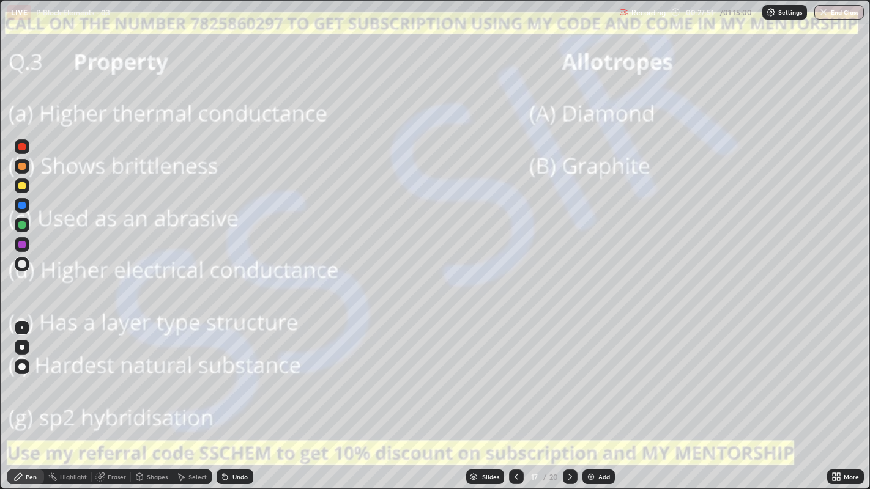
click at [568, 374] on icon at bounding box center [570, 477] width 10 height 10
click at [569, 374] on icon at bounding box center [570, 477] width 10 height 10
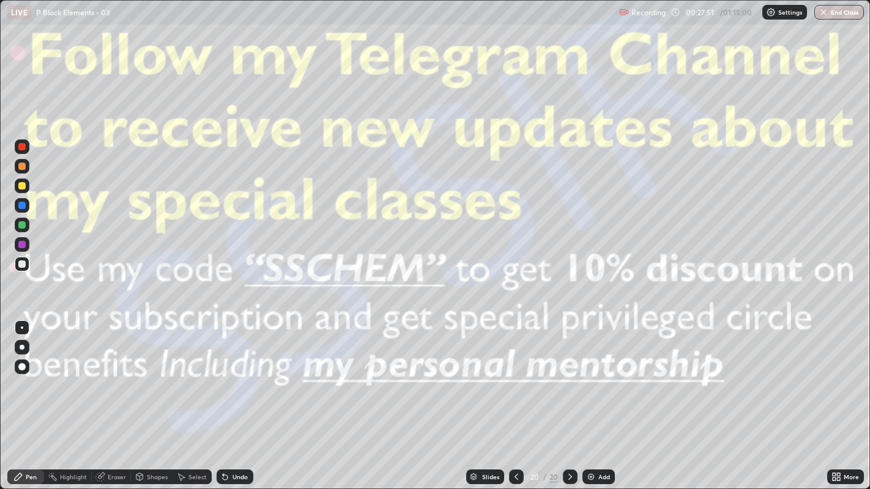
click at [569, 374] on icon at bounding box center [570, 477] width 10 height 10
click at [595, 374] on div "Add" at bounding box center [598, 477] width 32 height 15
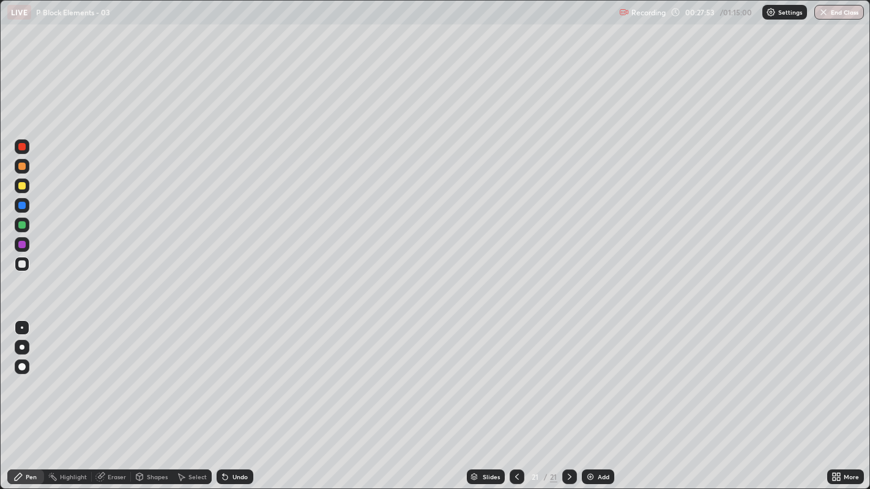
click at [838, 374] on icon at bounding box center [838, 474] width 3 height 3
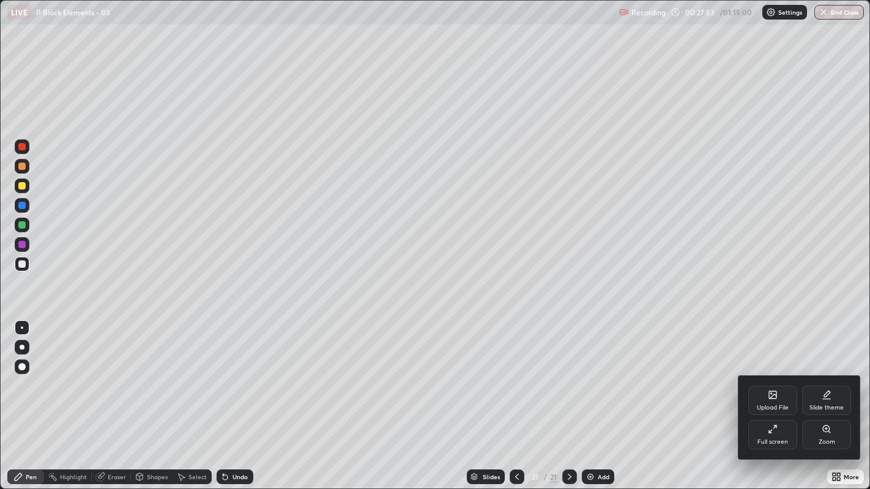
click at [773, 374] on icon at bounding box center [772, 394] width 7 height 7
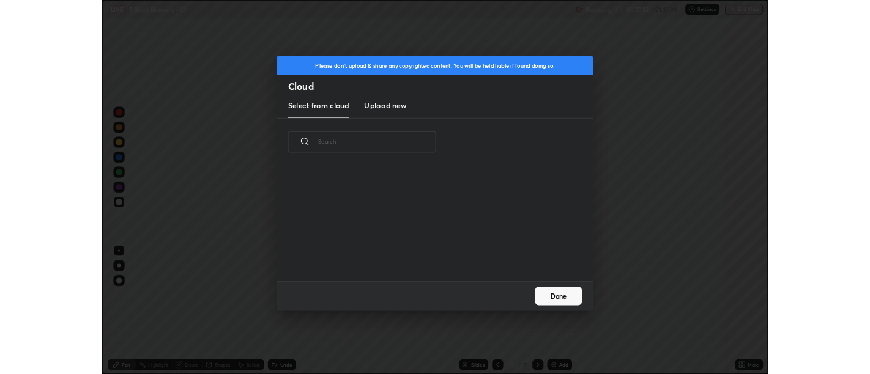
scroll to position [150, 393]
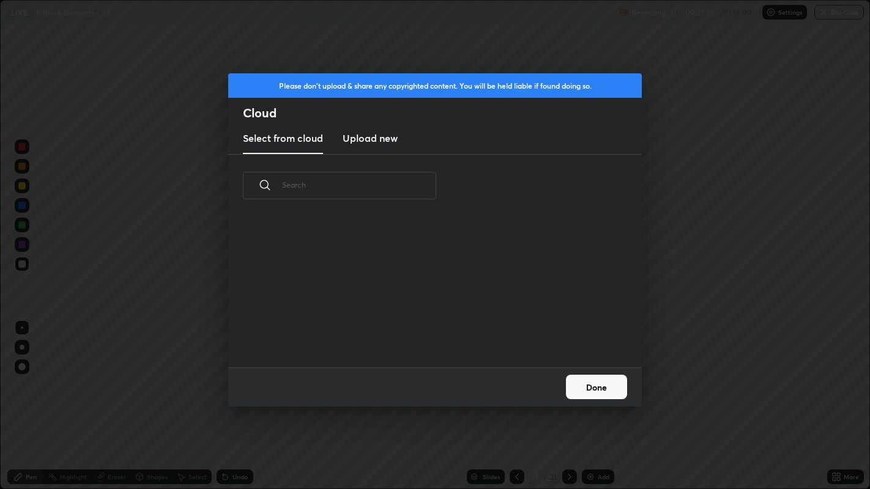
click at [384, 139] on h3 "Upload new" at bounding box center [370, 138] width 55 height 15
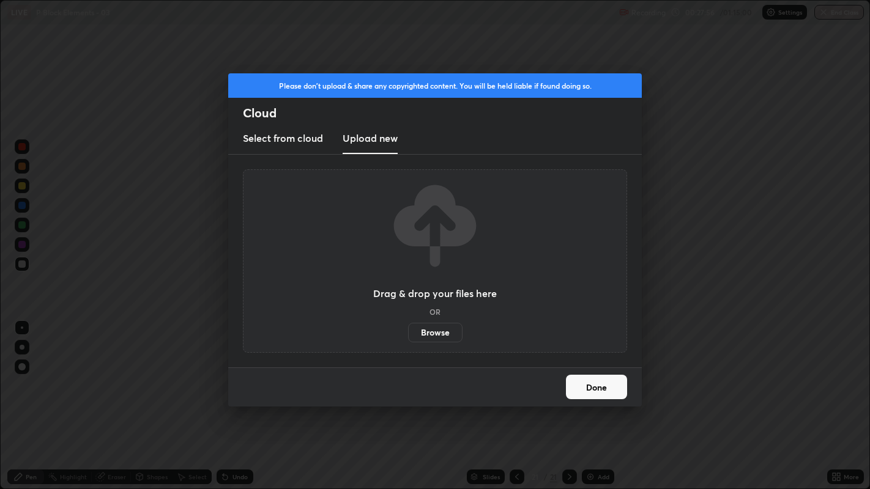
click at [435, 335] on label "Browse" at bounding box center [435, 333] width 54 height 20
click at [408, 335] on input "Browse" at bounding box center [408, 333] width 0 height 20
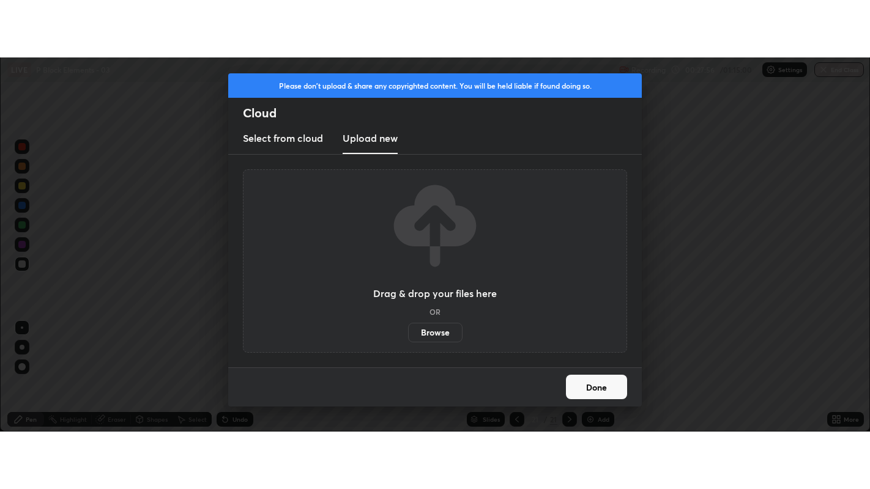
scroll to position [60793, 60297]
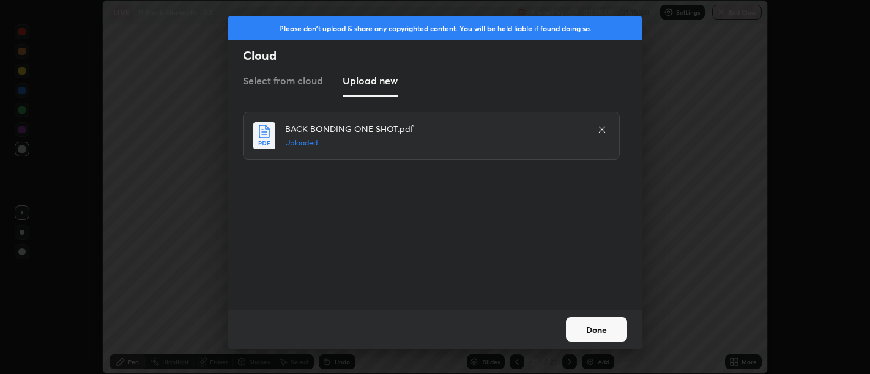
click at [605, 332] on button "Done" at bounding box center [596, 329] width 61 height 24
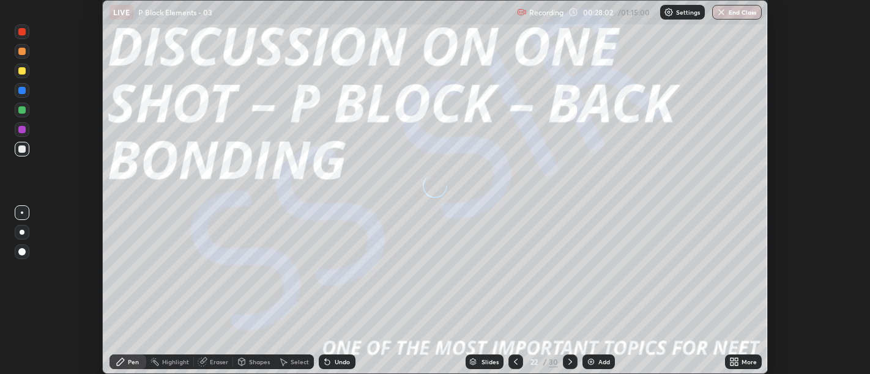
click at [738, 365] on icon at bounding box center [736, 364] width 3 height 3
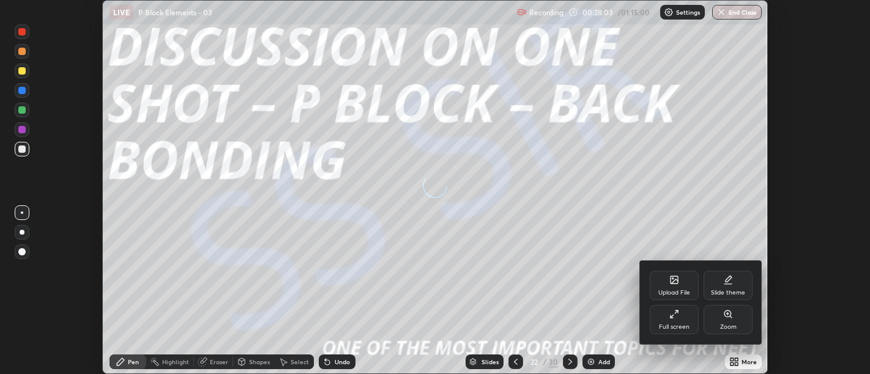
click at [680, 322] on div "Full screen" at bounding box center [674, 319] width 49 height 29
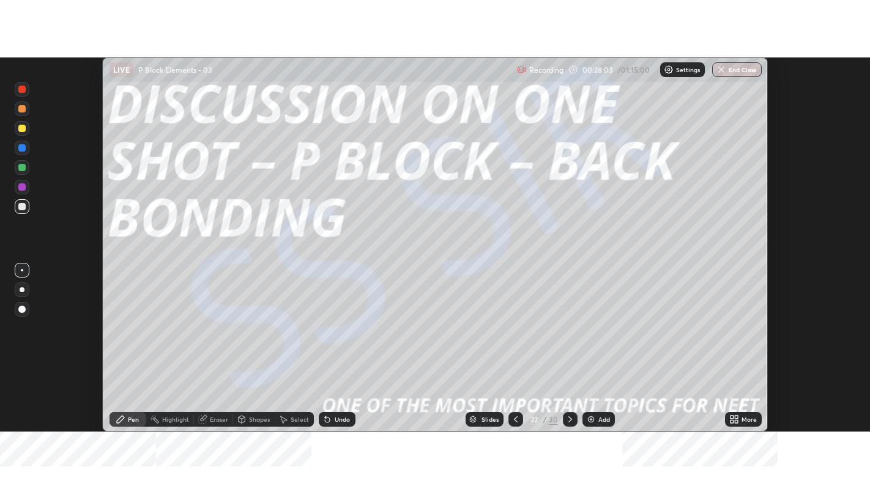
scroll to position [489, 870]
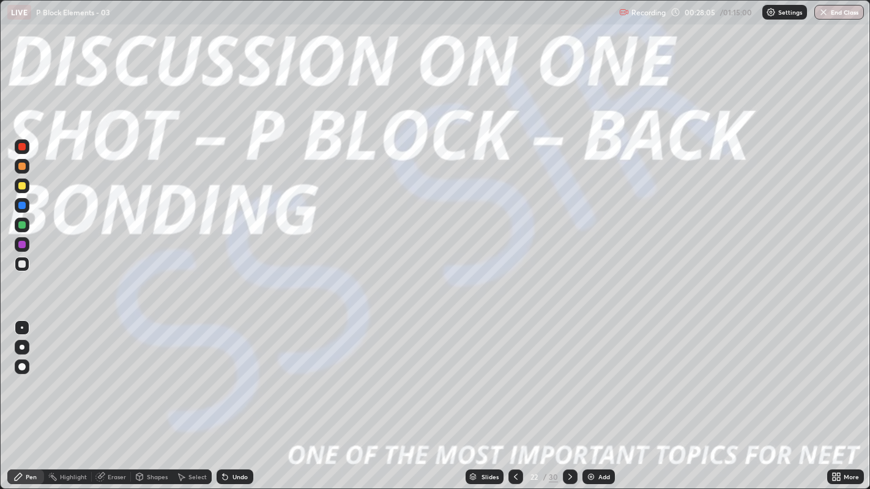
click at [488, 374] on div "Slides" at bounding box center [489, 477] width 17 height 6
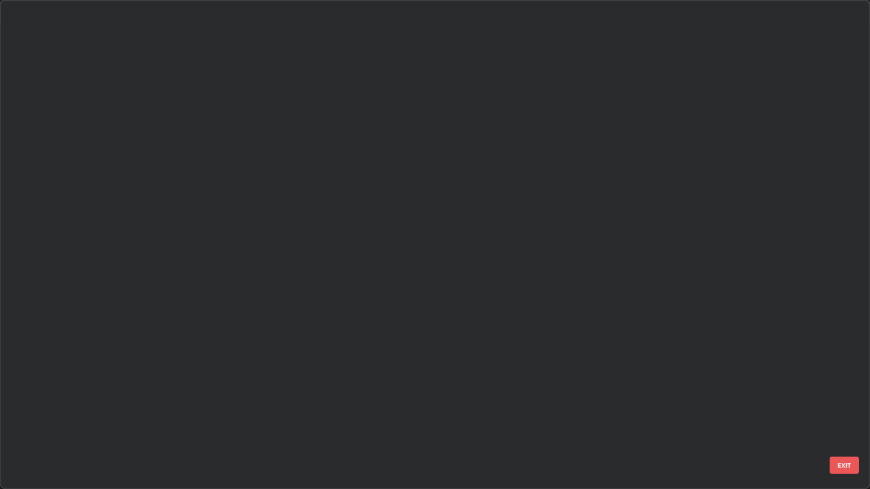
scroll to position [484, 863]
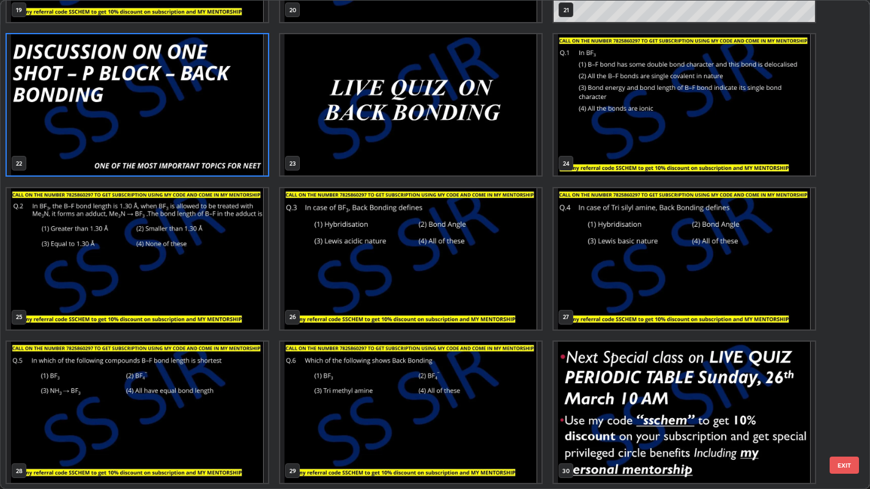
click at [698, 166] on img "grid" at bounding box center [684, 104] width 261 height 141
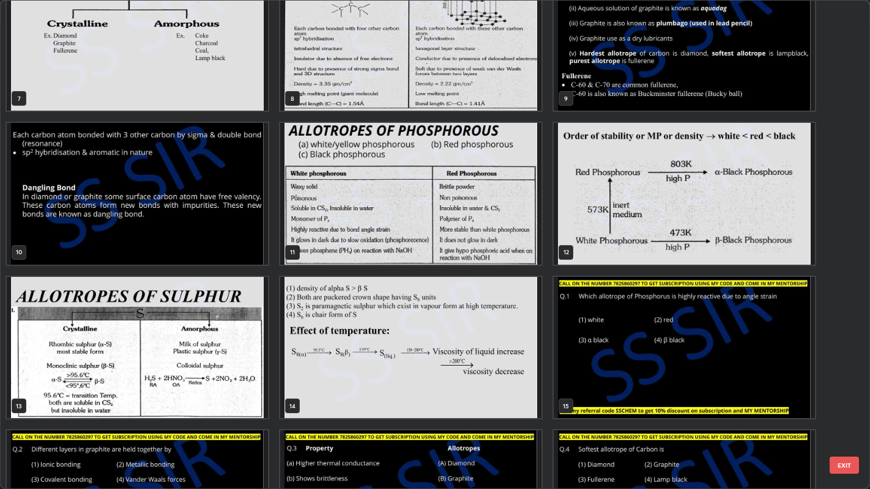
scroll to position [343, 0]
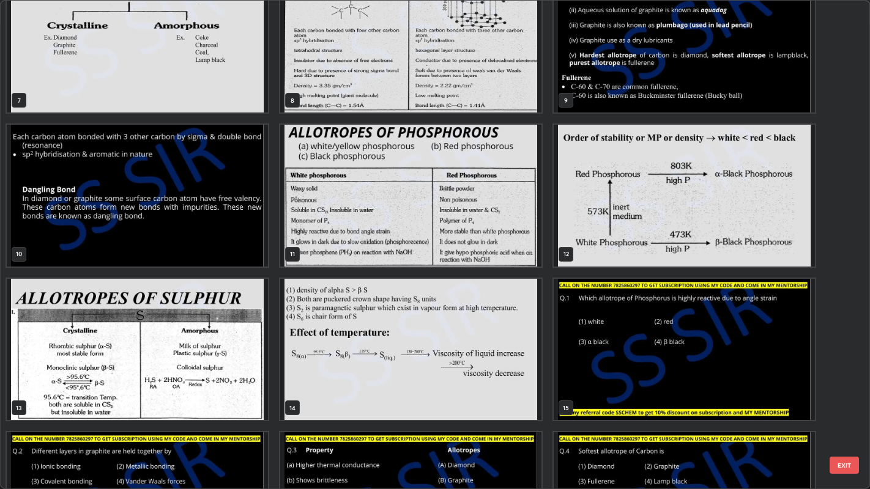
click at [536, 207] on img "grid" at bounding box center [410, 195] width 261 height 141
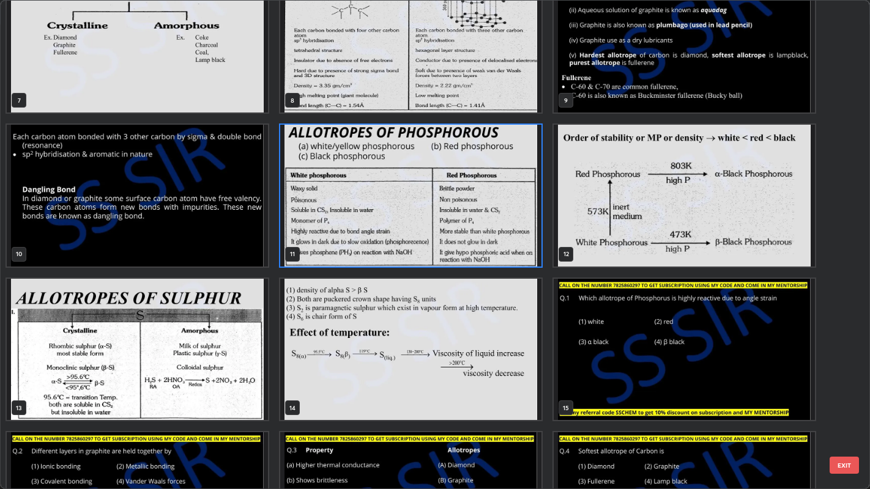
click at [533, 209] on img "grid" at bounding box center [410, 195] width 261 height 141
click at [532, 204] on img "grid" at bounding box center [410, 195] width 261 height 141
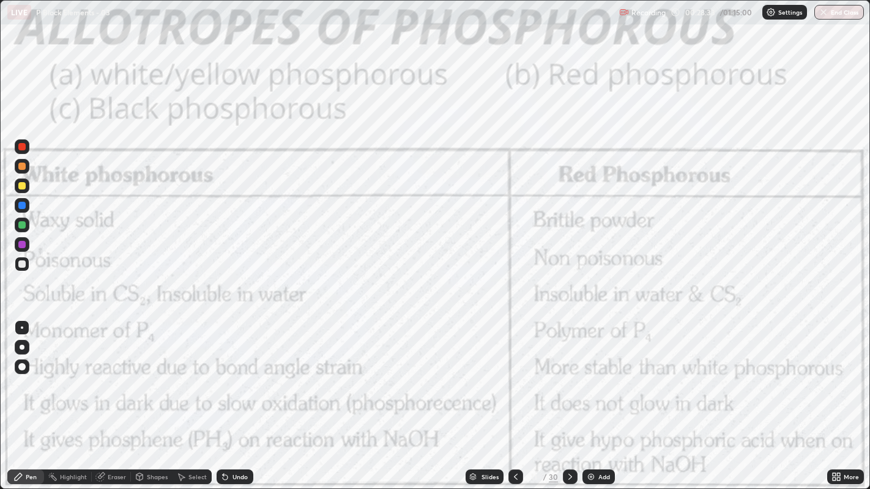
click at [229, 374] on div "Undo" at bounding box center [235, 477] width 37 height 15
click at [22, 146] on div at bounding box center [21, 146] width 7 height 7
click at [235, 374] on div "Undo" at bounding box center [235, 477] width 37 height 15
click at [223, 374] on icon at bounding box center [223, 474] width 1 height 1
click at [567, 374] on icon at bounding box center [570, 477] width 10 height 10
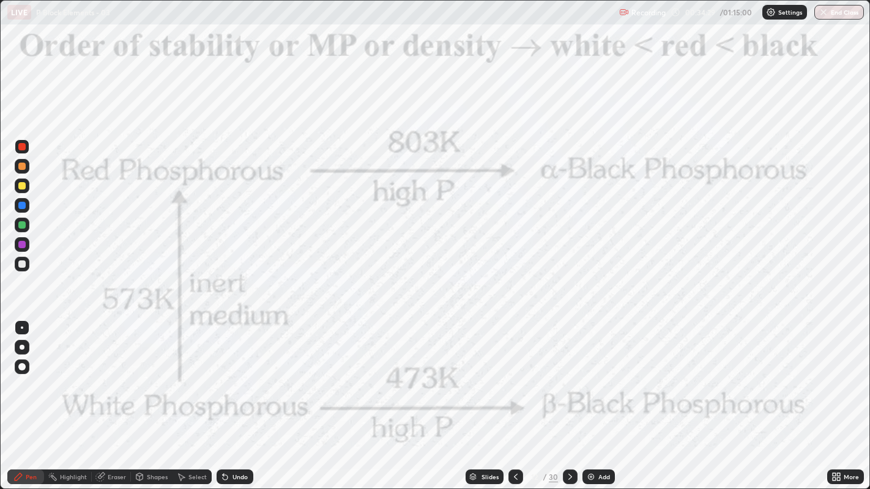
click at [139, 374] on icon at bounding box center [139, 476] width 7 height 2
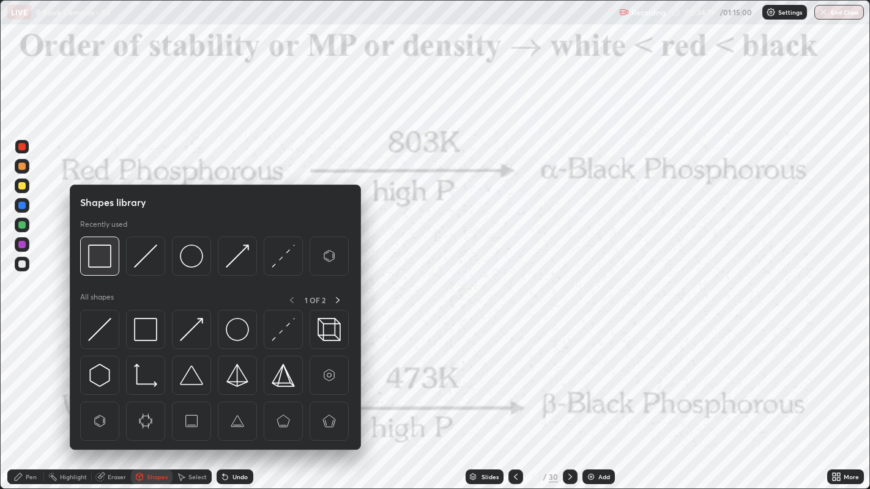
click at [99, 259] on img at bounding box center [99, 256] width 23 height 23
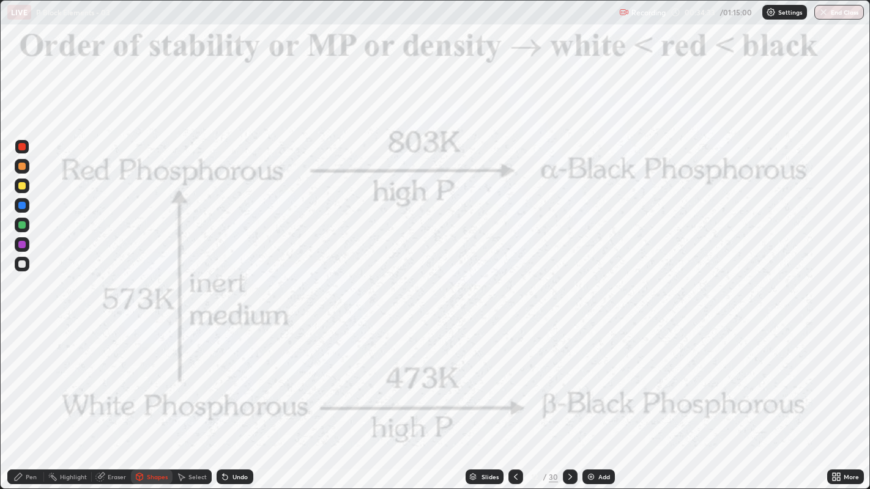
click at [31, 374] on div "Pen" at bounding box center [31, 477] width 11 height 6
click at [239, 374] on div "Undo" at bounding box center [239, 477] width 15 height 6
click at [24, 368] on div at bounding box center [21, 366] width 7 height 7
click at [223, 374] on icon at bounding box center [223, 474] width 1 height 1
click at [15, 323] on div at bounding box center [22, 328] width 15 height 20
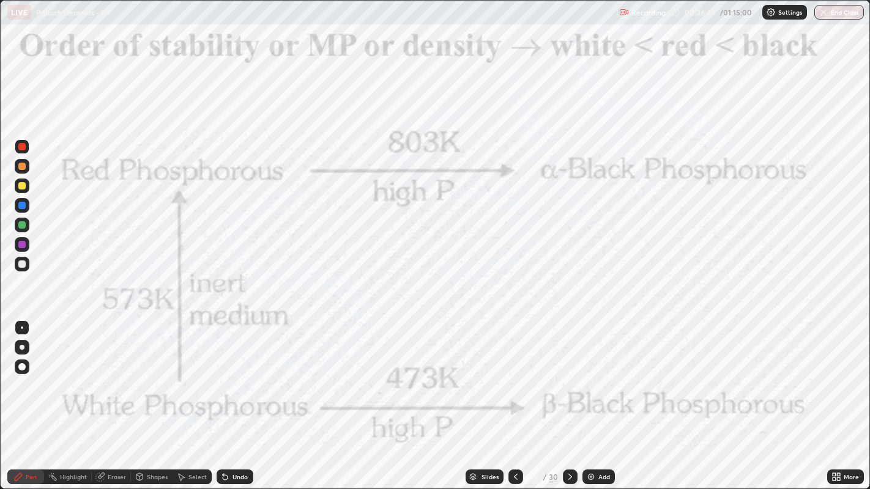
click at [569, 374] on icon at bounding box center [570, 477] width 10 height 10
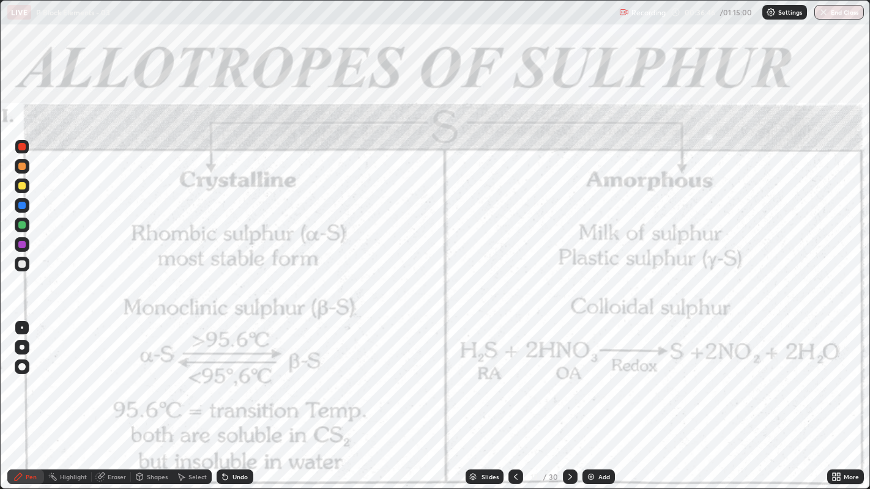
click at [486, 374] on div "Slides" at bounding box center [489, 477] width 17 height 6
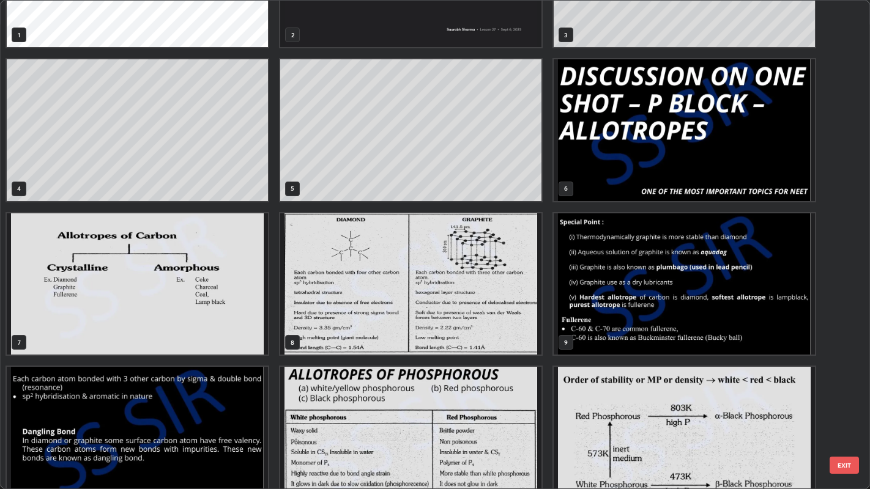
scroll to position [0, 0]
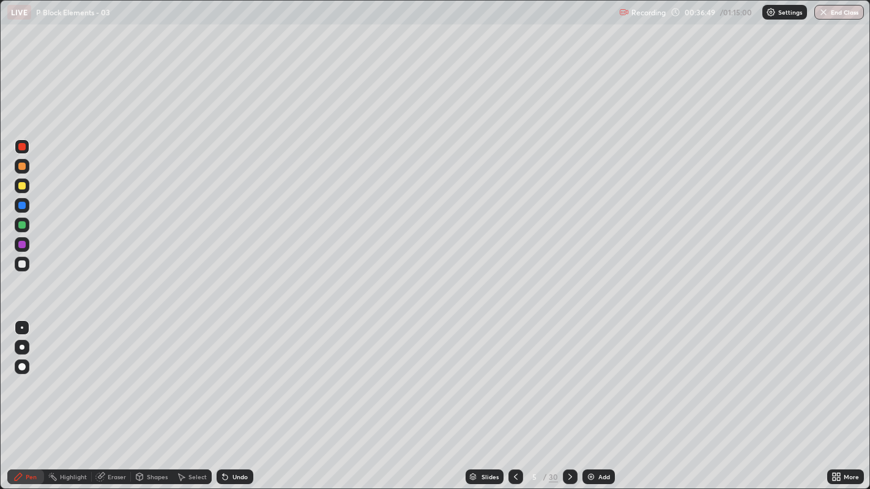
click at [23, 264] on div at bounding box center [21, 264] width 7 height 7
click at [231, 374] on div "Undo" at bounding box center [235, 477] width 37 height 15
click at [229, 374] on div "Undo" at bounding box center [235, 477] width 37 height 15
click at [20, 185] on div at bounding box center [21, 185] width 7 height 7
click at [21, 265] on div at bounding box center [21, 264] width 7 height 7
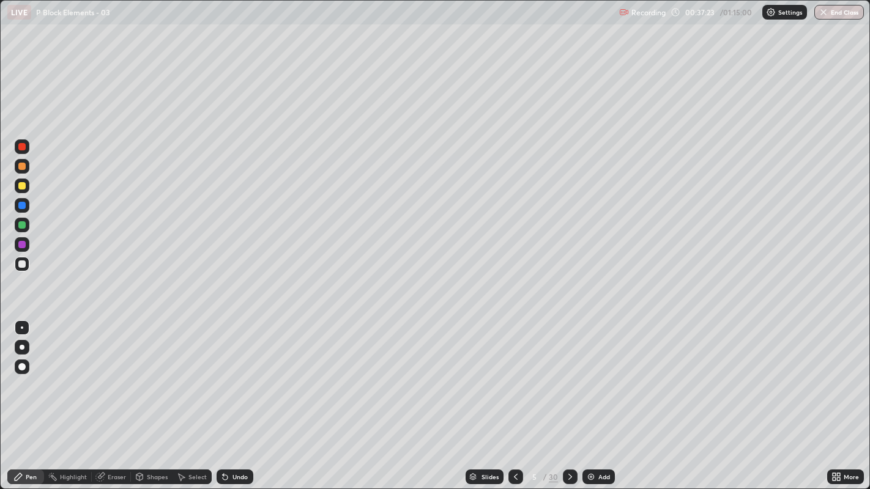
click at [152, 374] on div "Shapes" at bounding box center [157, 477] width 21 height 6
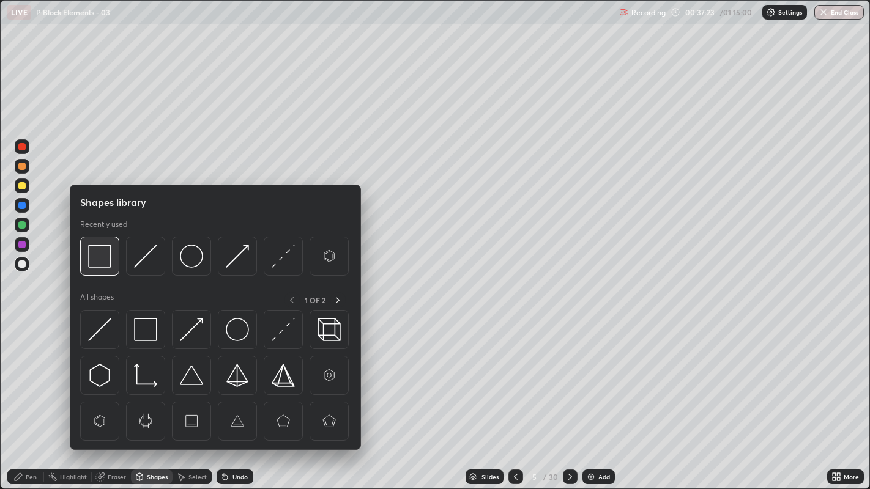
click at [96, 253] on img at bounding box center [99, 256] width 23 height 23
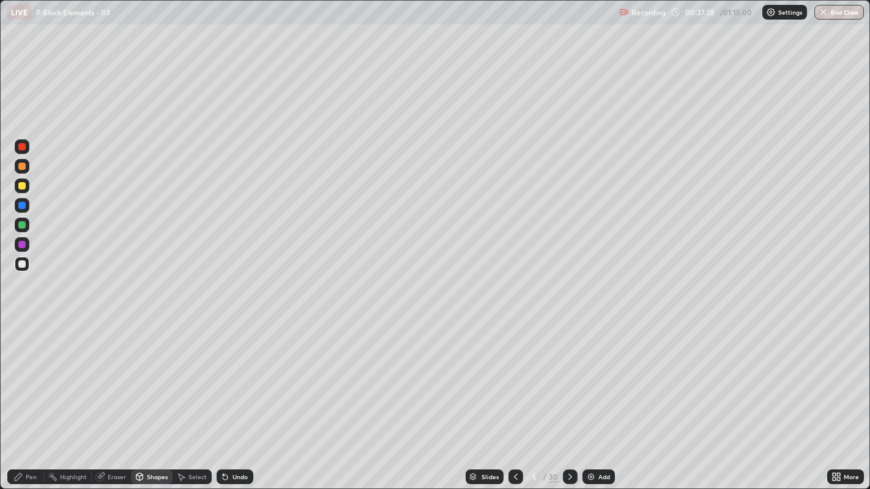
click at [31, 374] on div "Pen" at bounding box center [31, 477] width 11 height 6
click at [230, 374] on div "Undo" at bounding box center [235, 477] width 37 height 15
click at [111, 374] on div "Eraser" at bounding box center [117, 477] width 18 height 6
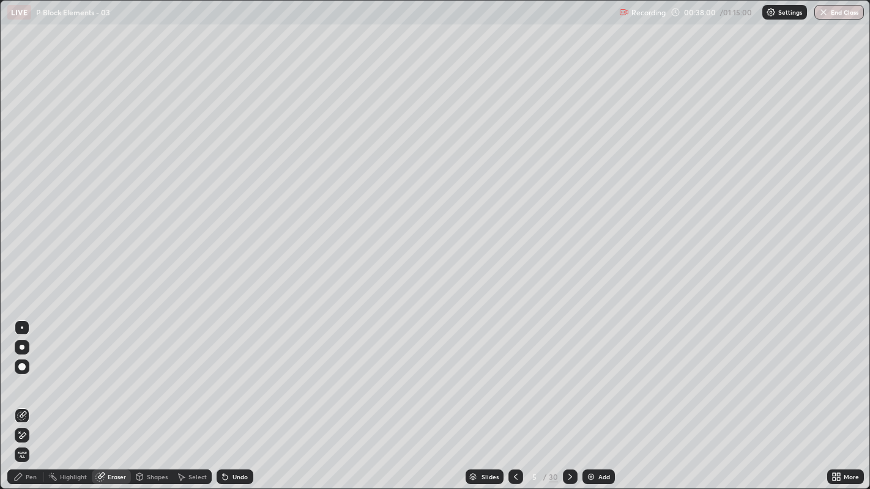
click at [31, 374] on div "Pen" at bounding box center [31, 477] width 11 height 6
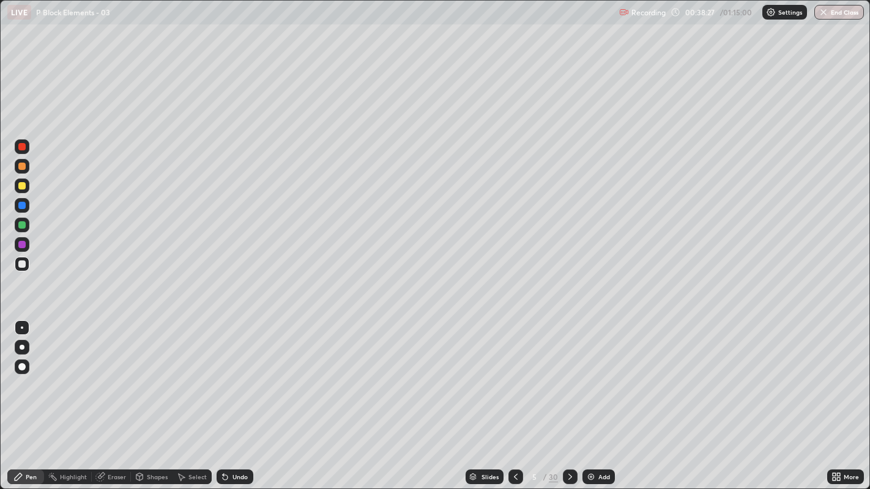
click at [19, 190] on div at bounding box center [22, 186] width 15 height 15
click at [25, 263] on div at bounding box center [21, 264] width 7 height 7
click at [53, 374] on circle at bounding box center [53, 473] width 1 height 1
click at [29, 374] on div "Pen" at bounding box center [25, 477] width 37 height 15
click at [200, 374] on div "Select" at bounding box center [197, 477] width 18 height 6
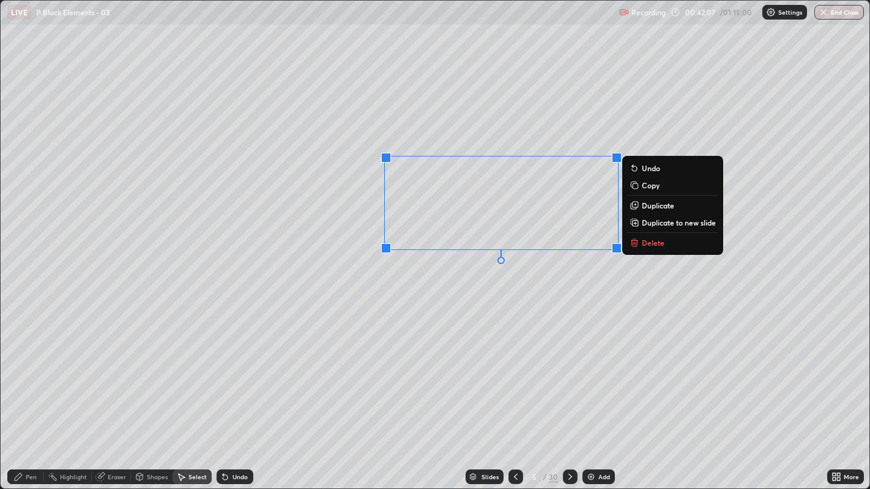
click at [538, 289] on div "0 ° Undo Copy Duplicate Duplicate to new slide Delete" at bounding box center [435, 245] width 869 height 489
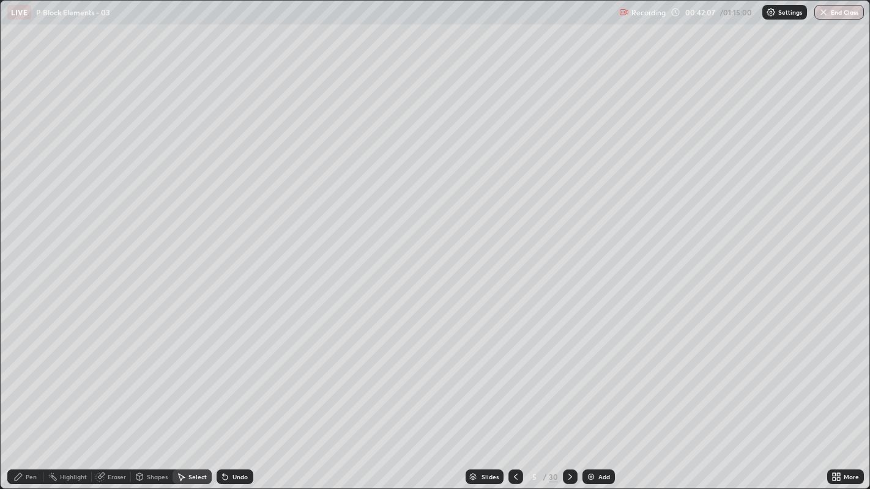
click at [36, 374] on div "Pen" at bounding box center [31, 477] width 11 height 6
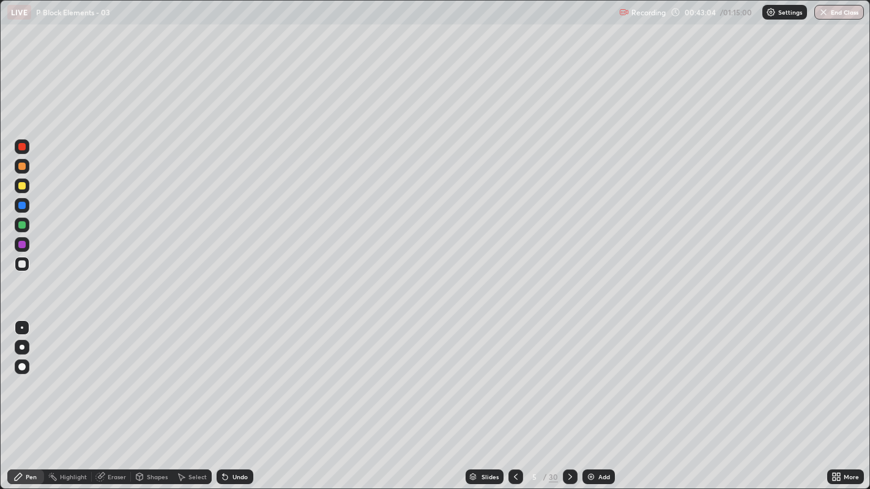
click at [117, 374] on div "Eraser" at bounding box center [117, 477] width 18 height 6
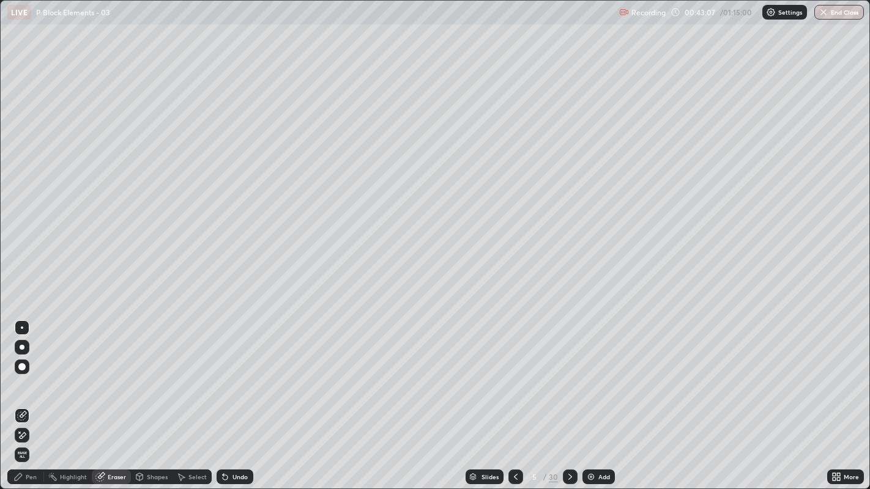
click at [32, 374] on div "Pen" at bounding box center [31, 477] width 11 height 6
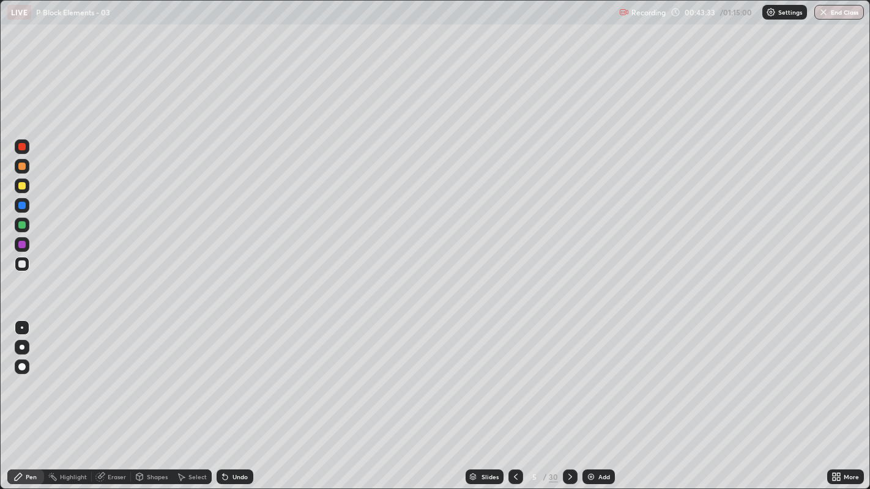
click at [589, 374] on img at bounding box center [591, 477] width 10 height 10
click at [565, 374] on div at bounding box center [569, 477] width 15 height 24
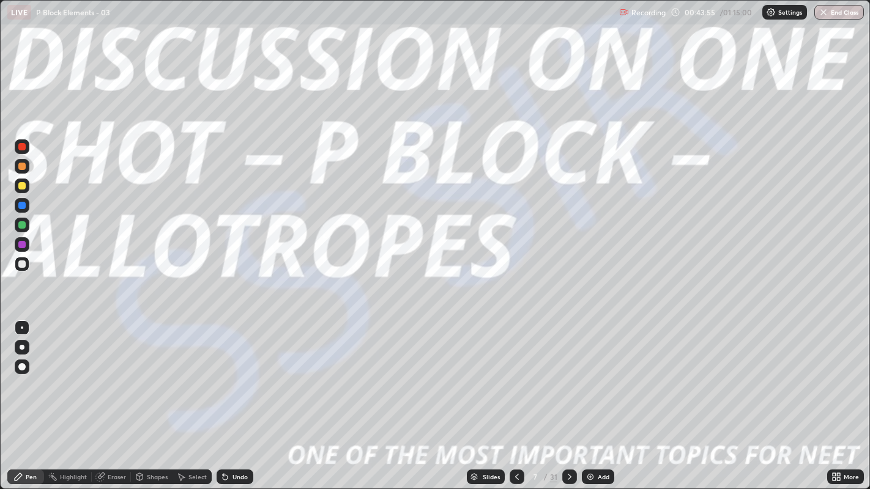
click at [566, 374] on icon at bounding box center [570, 477] width 10 height 10
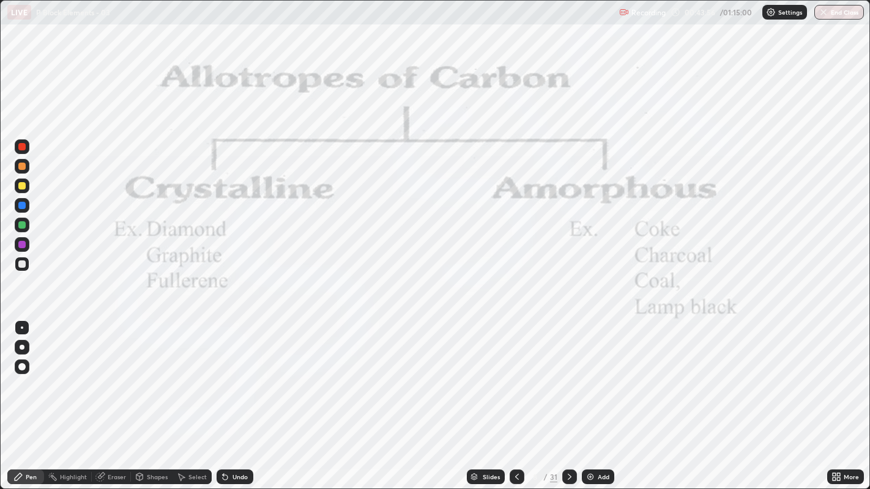
click at [568, 374] on icon at bounding box center [570, 477] width 10 height 10
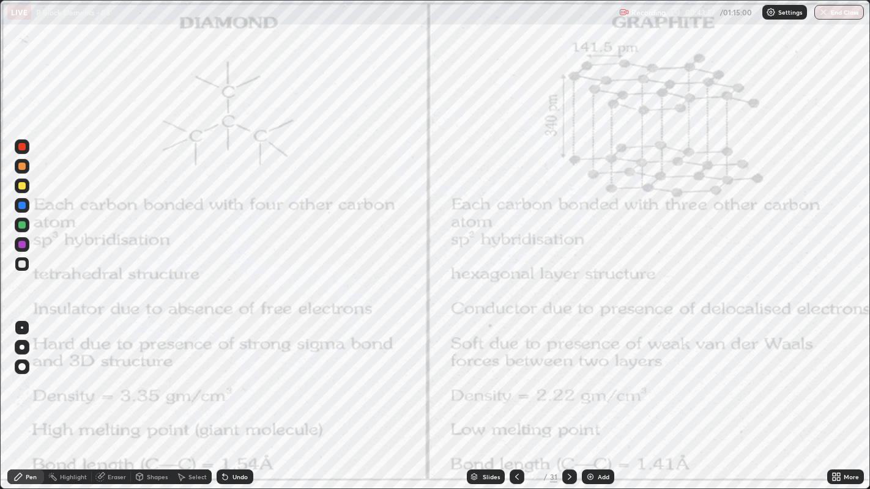
click at [568, 374] on icon at bounding box center [570, 477] width 10 height 10
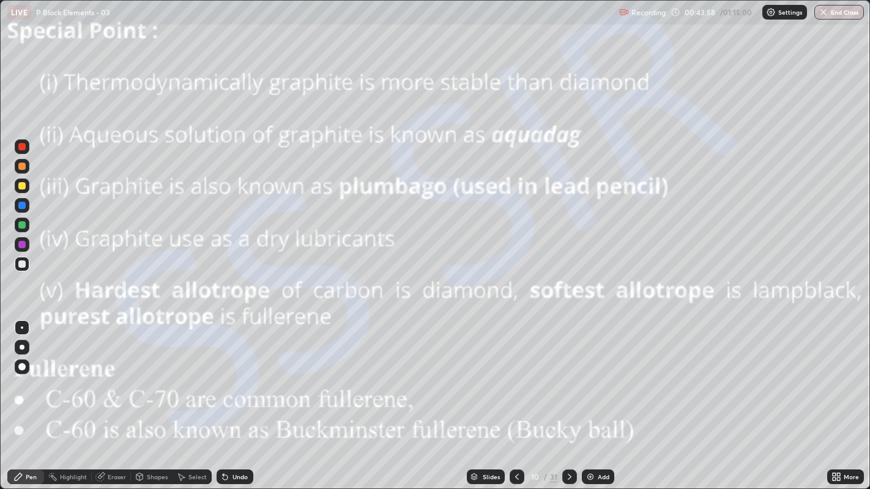
click at [569, 374] on icon at bounding box center [570, 477] width 10 height 10
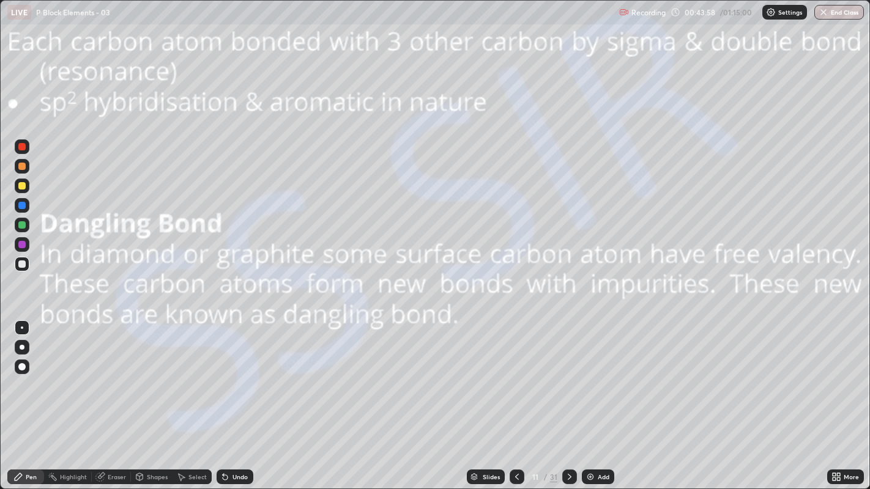
click at [568, 374] on icon at bounding box center [570, 477] width 4 height 6
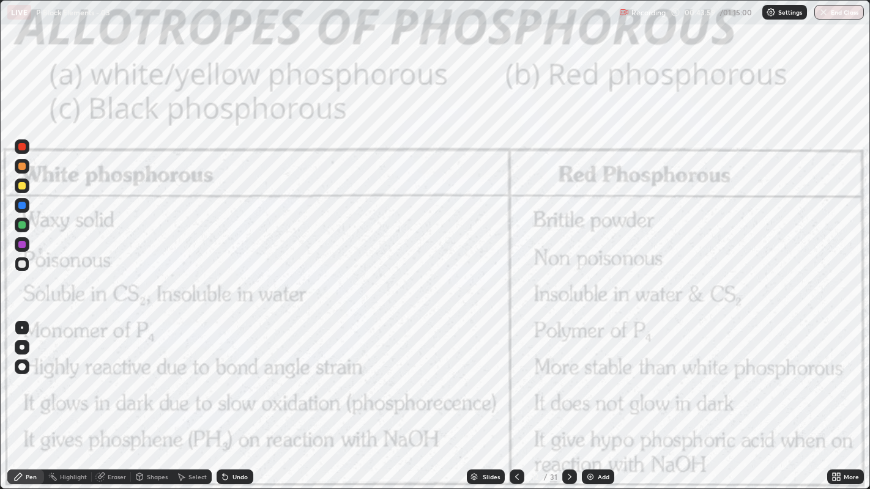
click at [568, 374] on icon at bounding box center [570, 477] width 10 height 10
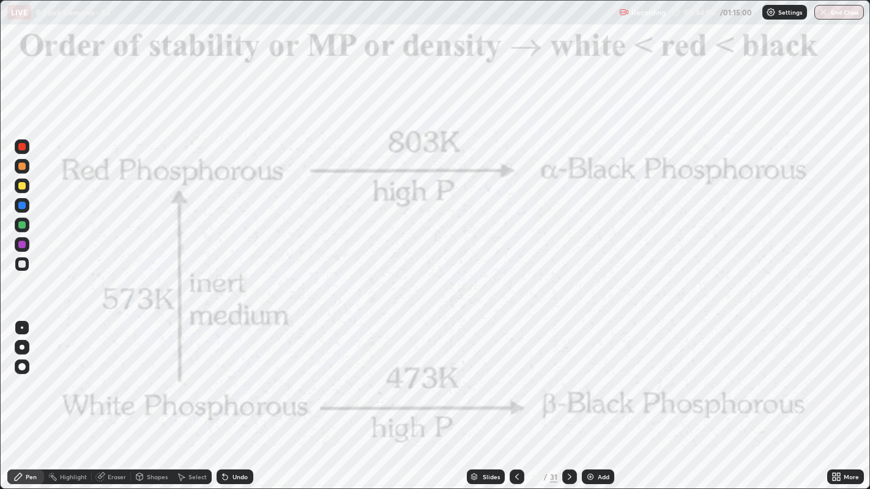
click at [569, 374] on div at bounding box center [569, 477] width 15 height 15
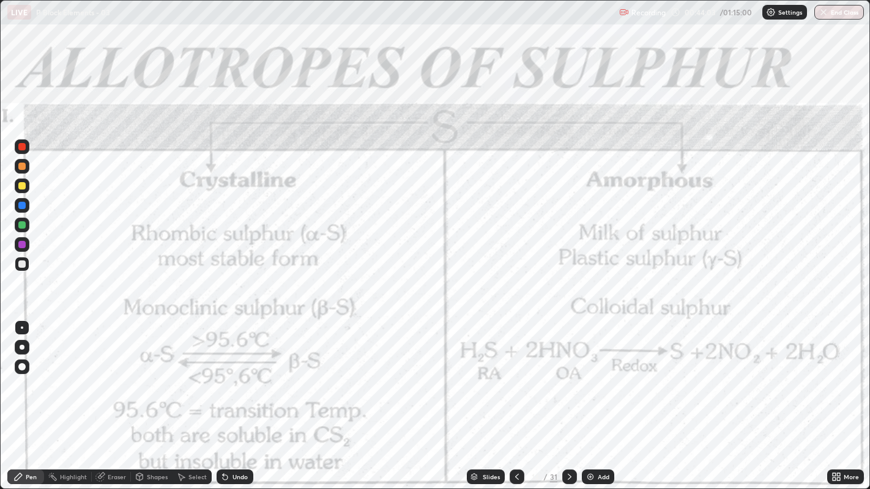
click at [26, 147] on div at bounding box center [22, 146] width 15 height 15
click at [20, 265] on div at bounding box center [21, 264] width 7 height 7
click at [21, 365] on div at bounding box center [21, 366] width 7 height 7
click at [24, 148] on div at bounding box center [21, 146] width 7 height 7
click at [21, 263] on div at bounding box center [21, 264] width 7 height 7
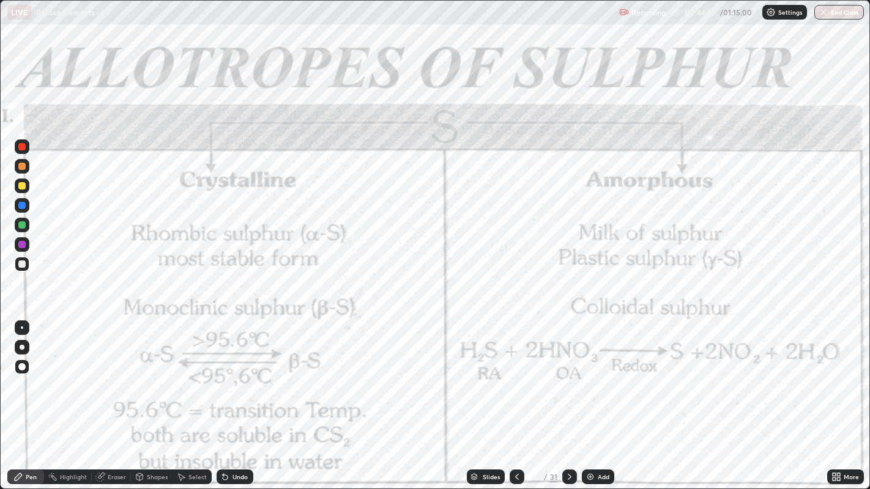
click at [67, 374] on div "Highlight" at bounding box center [73, 477] width 27 height 6
click at [28, 374] on div "Pen" at bounding box center [25, 477] width 37 height 15
click at [21, 327] on div at bounding box center [22, 328] width 2 height 2
click at [20, 147] on div at bounding box center [21, 146] width 7 height 7
click at [595, 374] on div "Add" at bounding box center [598, 477] width 32 height 15
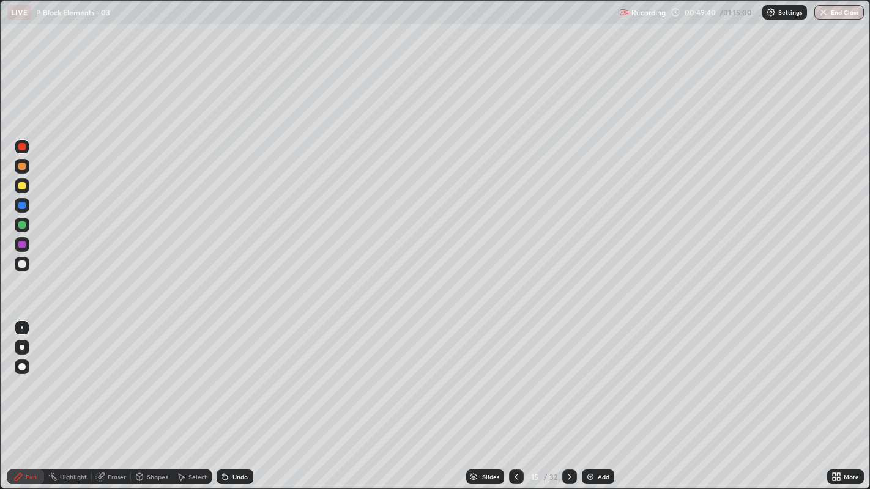
click at [514, 374] on icon at bounding box center [516, 477] width 10 height 10
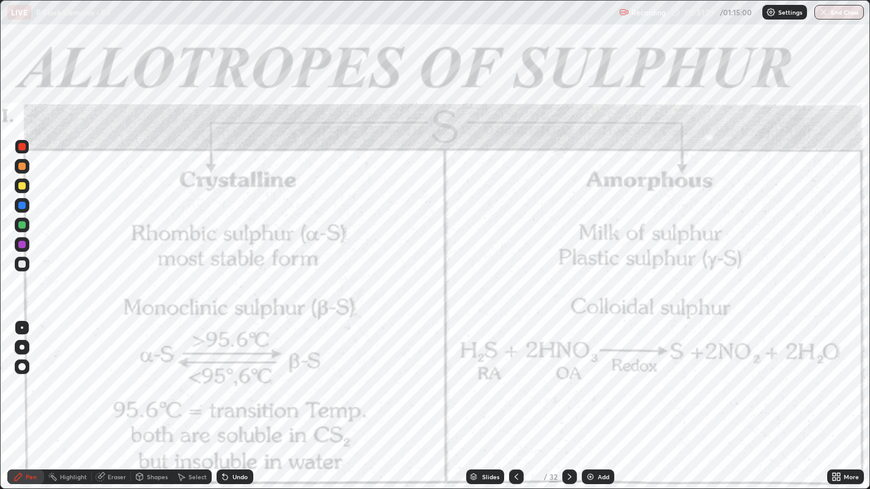
click at [568, 374] on icon at bounding box center [570, 477] width 10 height 10
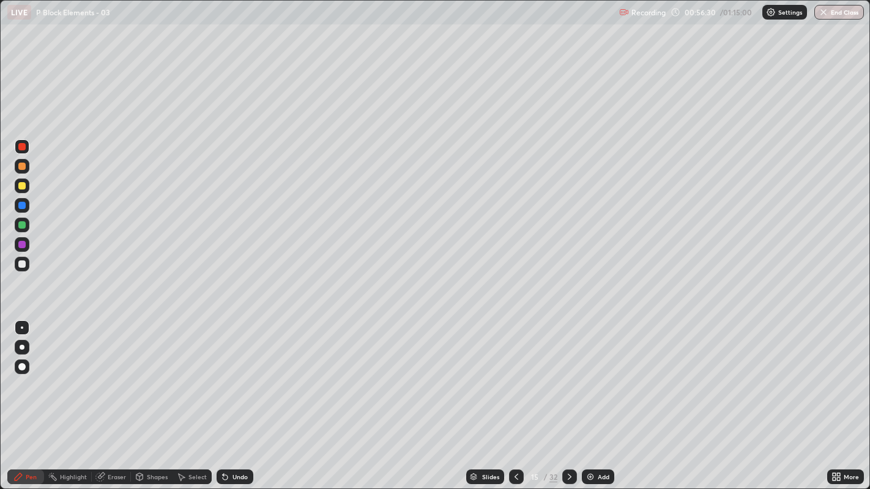
click at [564, 374] on div at bounding box center [569, 477] width 15 height 15
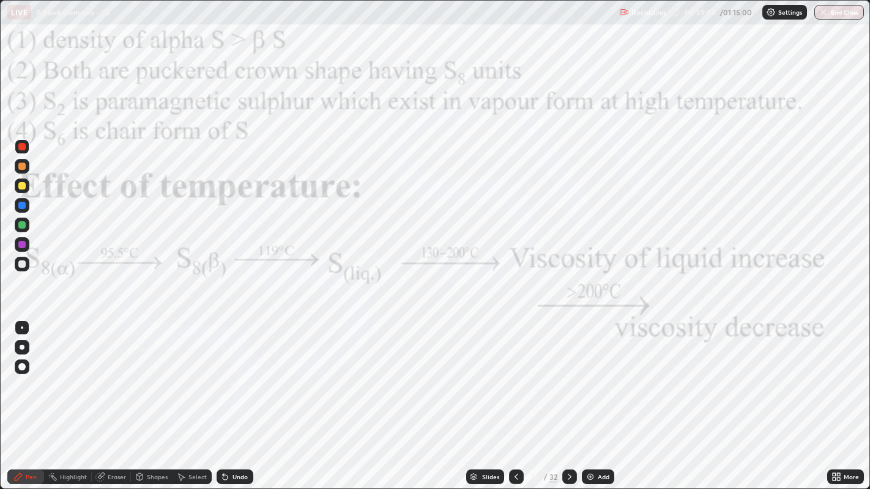
click at [236, 374] on div "Undo" at bounding box center [239, 477] width 15 height 6
click at [245, 374] on div "Undo" at bounding box center [235, 477] width 37 height 15
click at [240, 374] on div "Undo" at bounding box center [239, 477] width 15 height 6
click at [239, 374] on div "Undo" at bounding box center [239, 477] width 15 height 6
click at [568, 374] on icon at bounding box center [570, 477] width 10 height 10
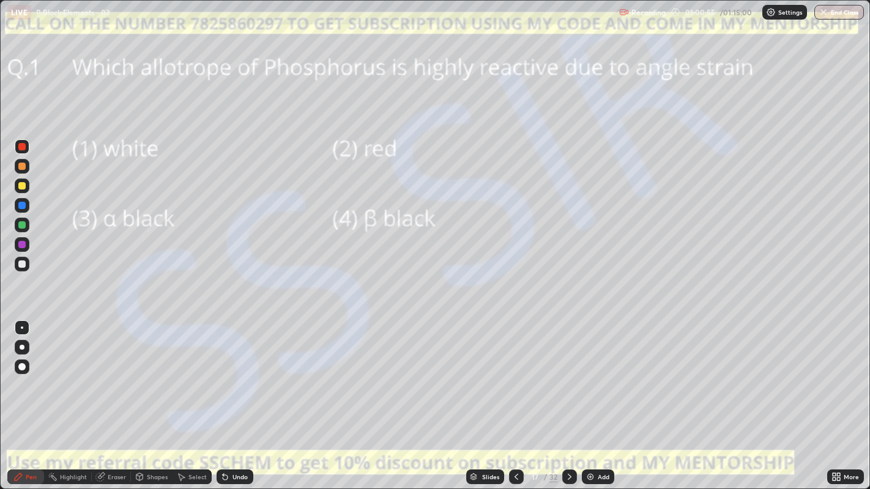
click at [23, 149] on div at bounding box center [21, 146] width 7 height 7
click at [15, 343] on div at bounding box center [22, 347] width 15 height 15
click at [568, 374] on icon at bounding box center [570, 477] width 10 height 10
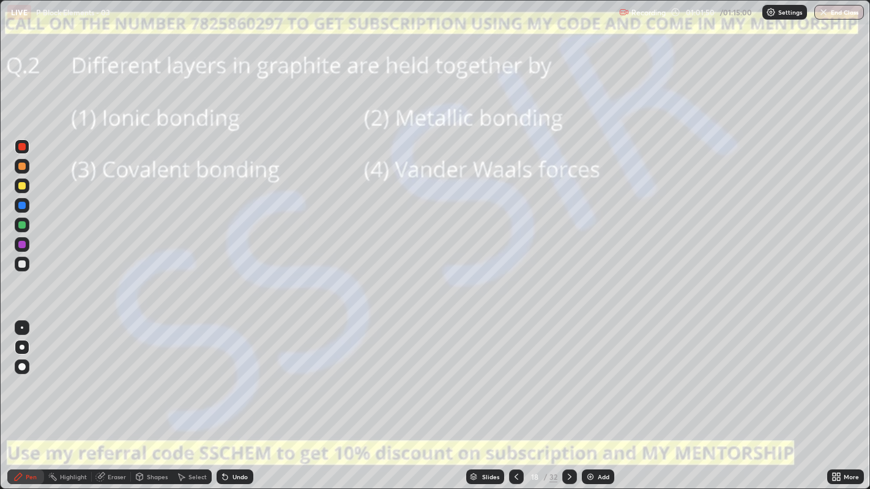
click at [569, 374] on icon at bounding box center [570, 477] width 10 height 10
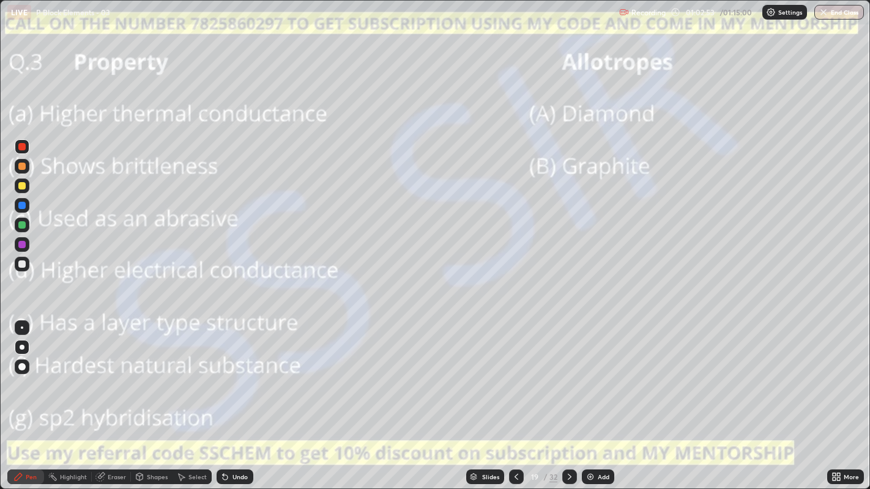
click at [568, 374] on icon at bounding box center [570, 477] width 10 height 10
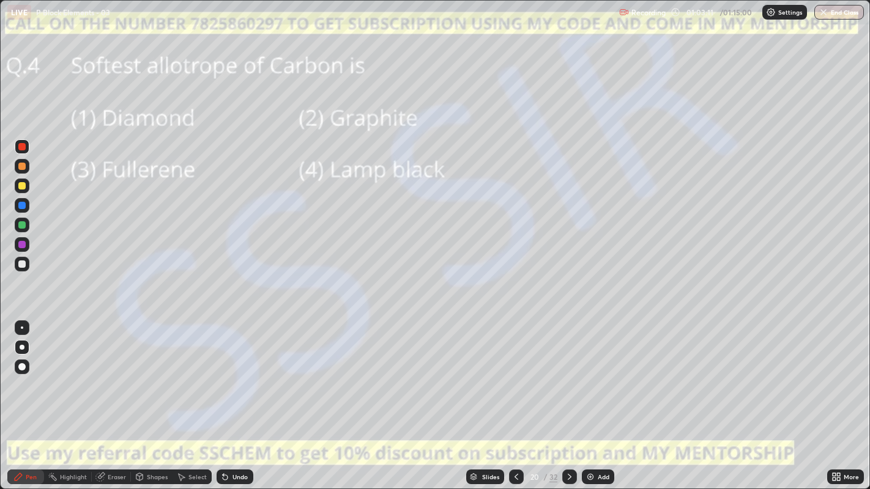
click at [568, 374] on icon at bounding box center [570, 477] width 10 height 10
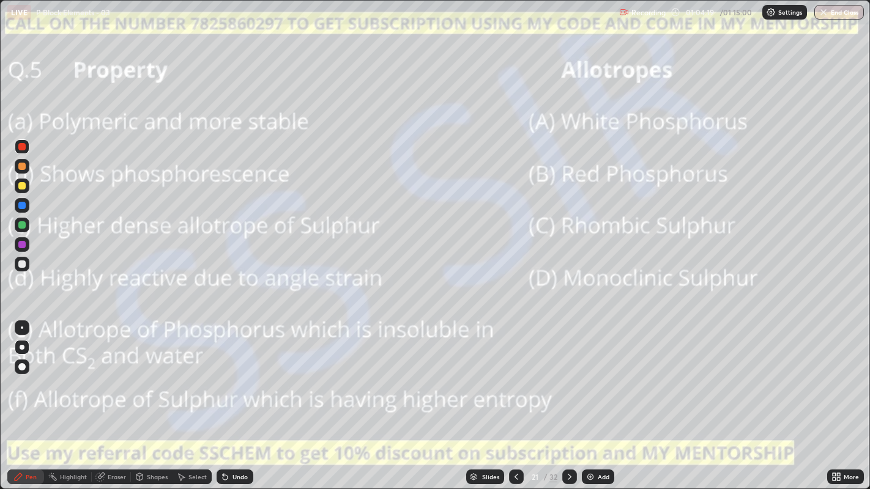
click at [568, 374] on icon at bounding box center [570, 477] width 10 height 10
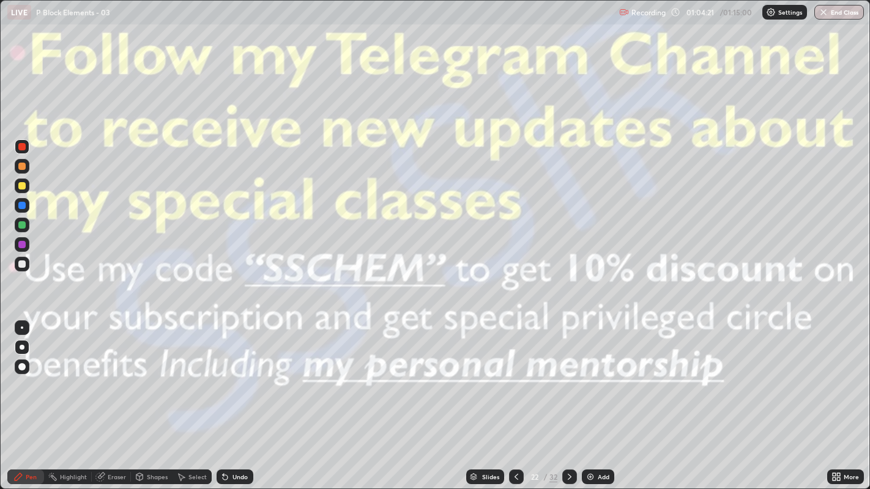
click at [562, 374] on div at bounding box center [569, 477] width 15 height 15
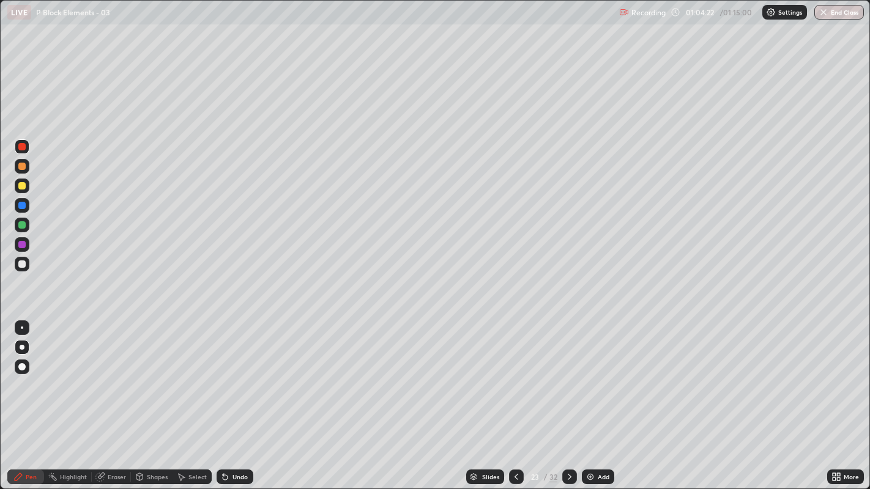
click at [554, 374] on div "32" at bounding box center [553, 477] width 8 height 11
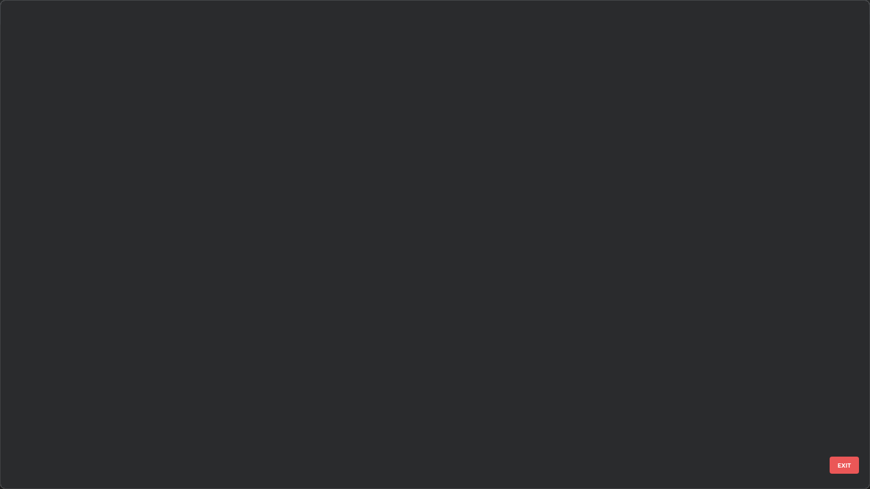
scroll to position [484, 863]
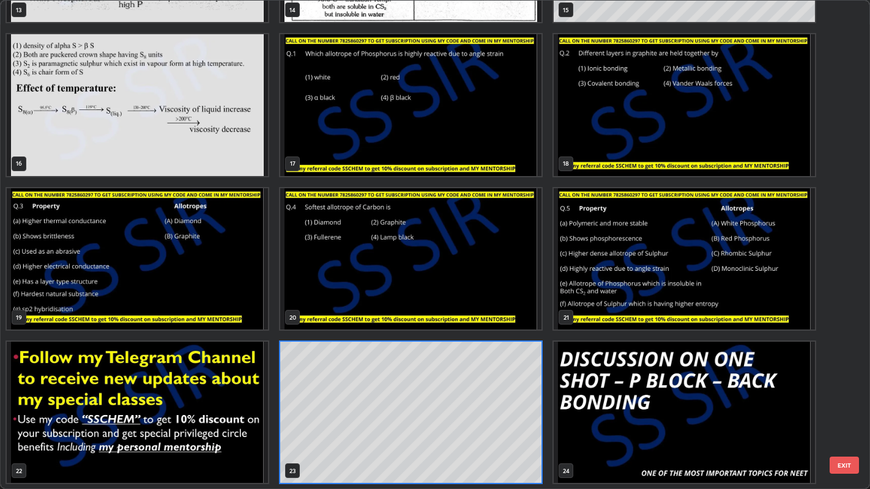
click at [597, 374] on img "grid" at bounding box center [684, 412] width 261 height 141
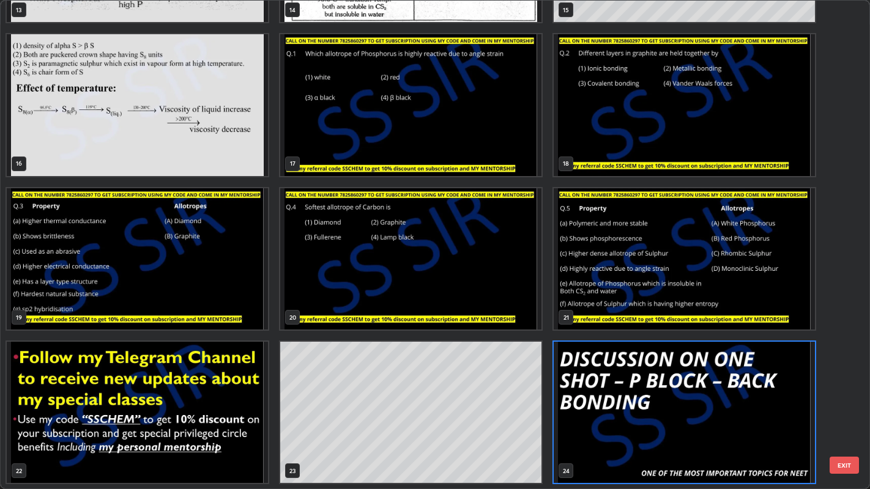
click at [600, 374] on img "grid" at bounding box center [684, 412] width 261 height 141
click at [601, 374] on img "grid" at bounding box center [684, 412] width 261 height 141
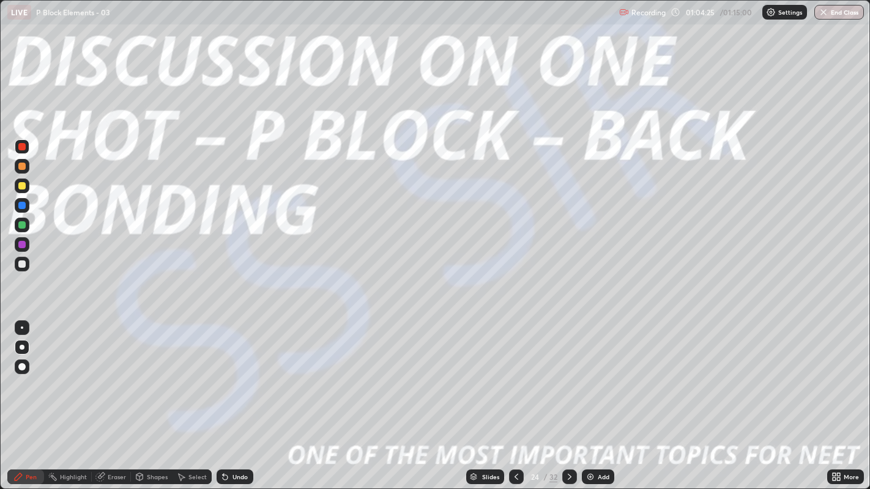
click at [602, 374] on img "grid" at bounding box center [684, 412] width 261 height 141
click at [473, 374] on icon at bounding box center [473, 475] width 6 height 3
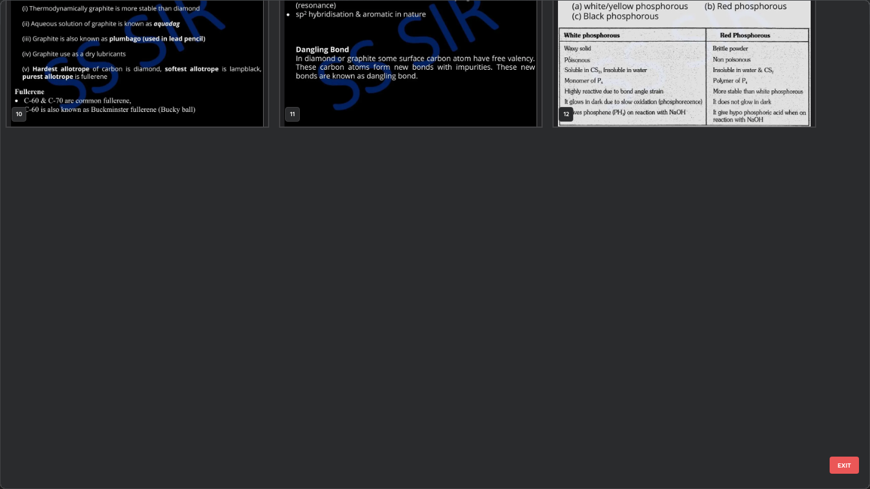
scroll to position [0, 0]
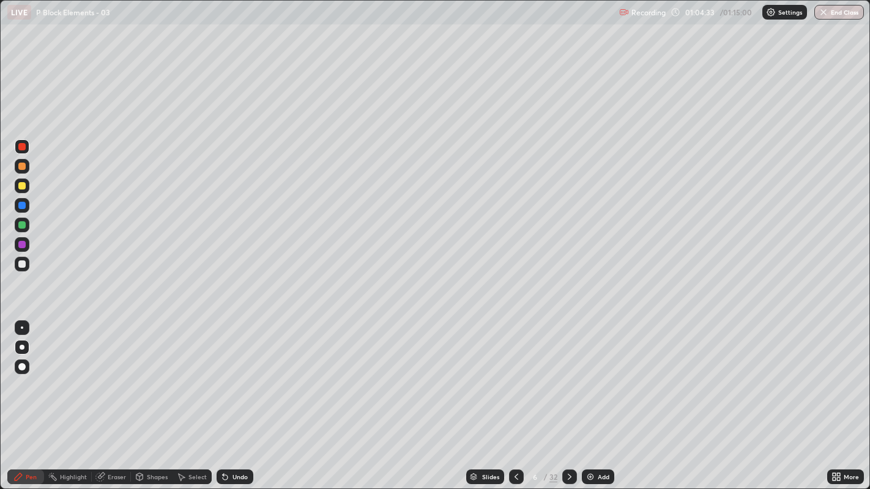
click at [592, 374] on div "Add" at bounding box center [598, 477] width 32 height 15
click at [26, 374] on div "Pen" at bounding box center [31, 477] width 11 height 6
click at [17, 271] on div at bounding box center [22, 264] width 15 height 20
click at [21, 327] on div at bounding box center [22, 328] width 2 height 2
click at [113, 374] on div "Eraser" at bounding box center [117, 477] width 18 height 6
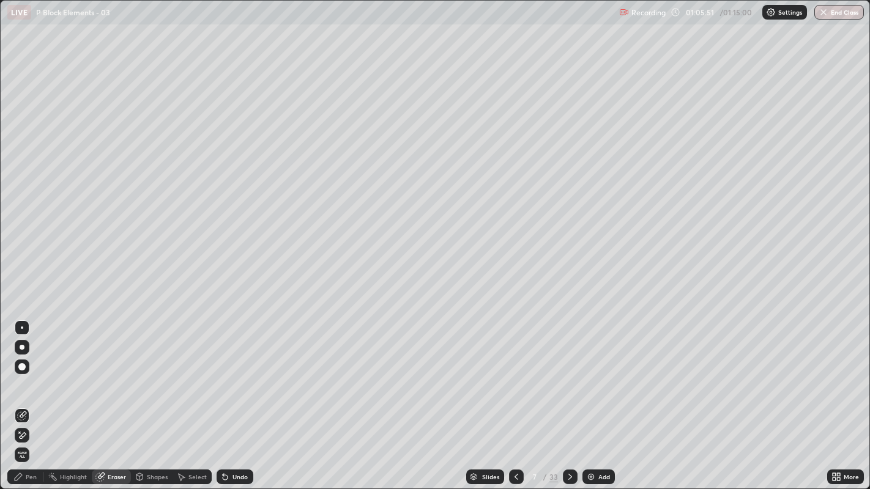
click at [28, 374] on div "Pen" at bounding box center [31, 477] width 11 height 6
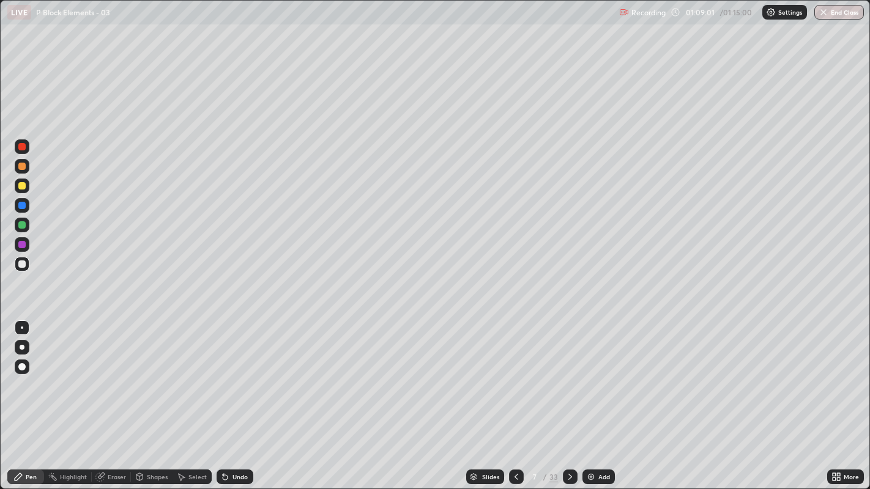
click at [24, 188] on div at bounding box center [21, 185] width 7 height 7
click at [223, 374] on icon at bounding box center [223, 474] width 1 height 1
click at [225, 374] on icon at bounding box center [225, 477] width 10 height 10
click at [157, 374] on div "Shapes" at bounding box center [152, 477] width 42 height 15
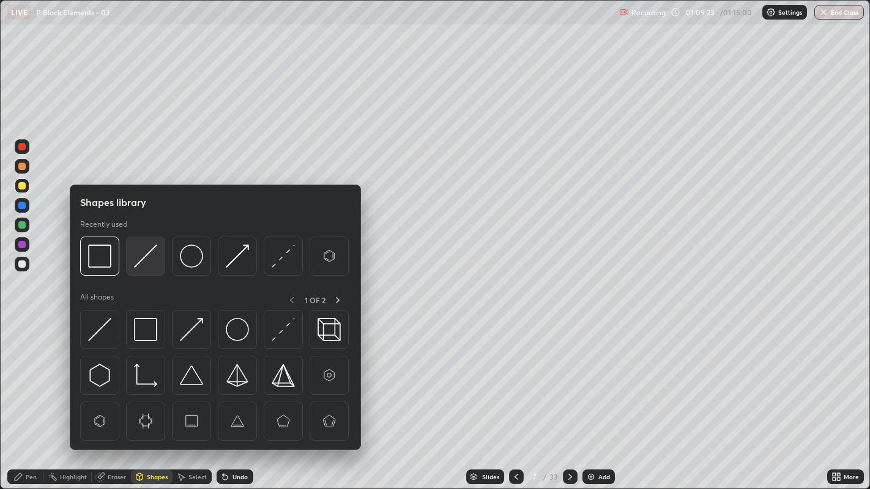
click at [141, 255] on img at bounding box center [145, 256] width 23 height 23
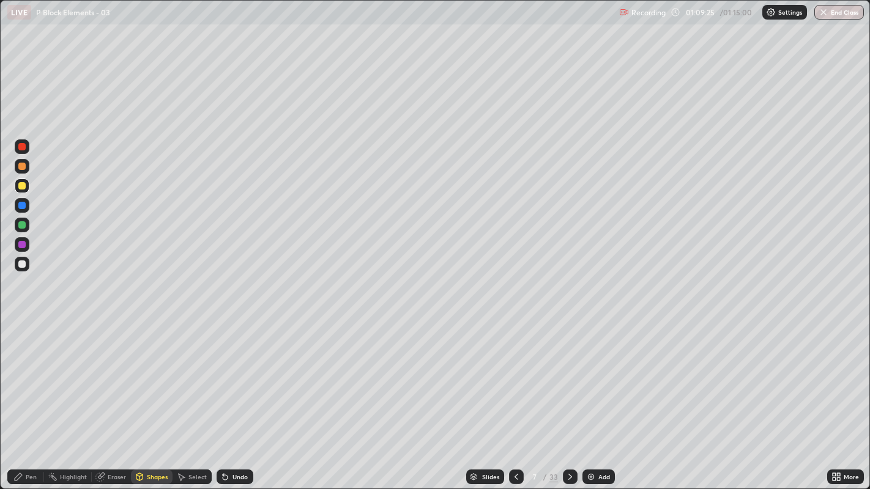
click at [34, 374] on div "Pen" at bounding box center [31, 477] width 11 height 6
click at [26, 262] on div at bounding box center [22, 264] width 15 height 15
click at [229, 374] on div "Undo" at bounding box center [235, 477] width 37 height 15
click at [24, 184] on div at bounding box center [21, 185] width 7 height 7
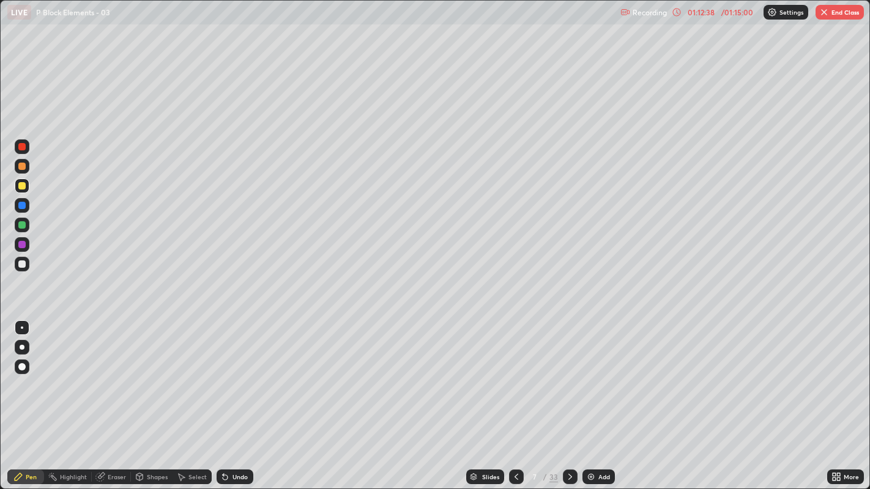
click at [22, 367] on div at bounding box center [21, 366] width 7 height 7
click at [838, 19] on button "End Class" at bounding box center [839, 12] width 48 height 15
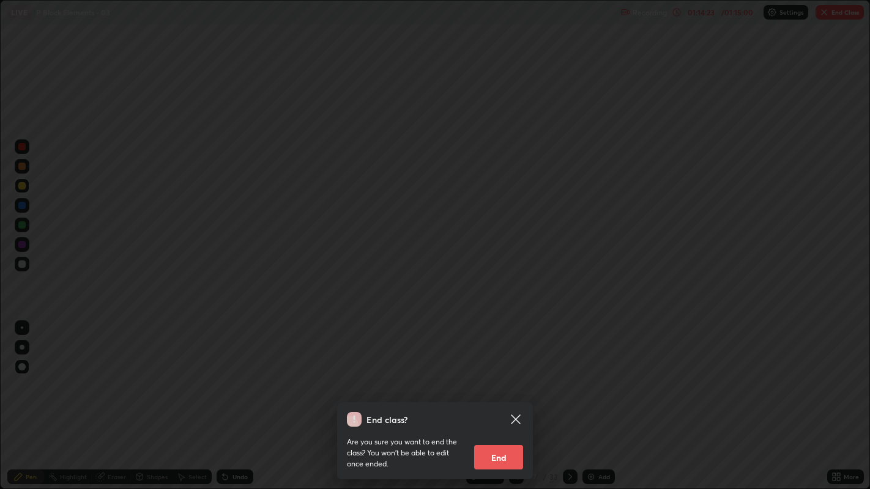
click at [509, 374] on button "End" at bounding box center [498, 457] width 49 height 24
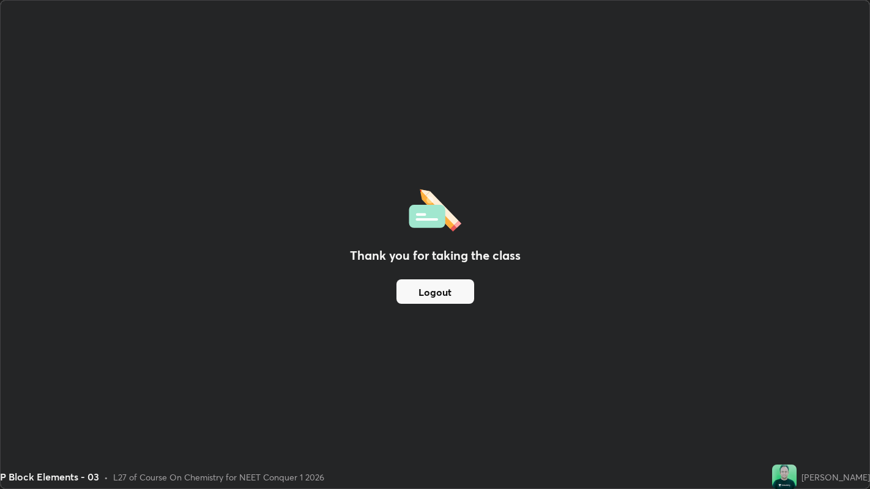
click at [413, 291] on button "Logout" at bounding box center [435, 292] width 78 height 24
click at [421, 289] on button "Logout" at bounding box center [435, 292] width 78 height 24
